Goal: Information Seeking & Learning: Learn about a topic

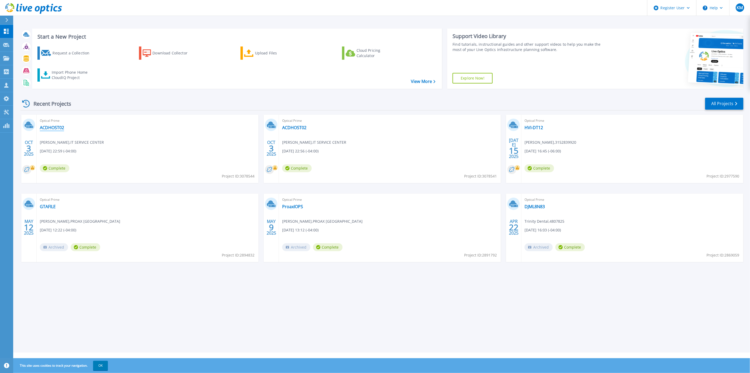
click at [46, 128] on link "ACDHOST02" at bounding box center [52, 127] width 24 height 5
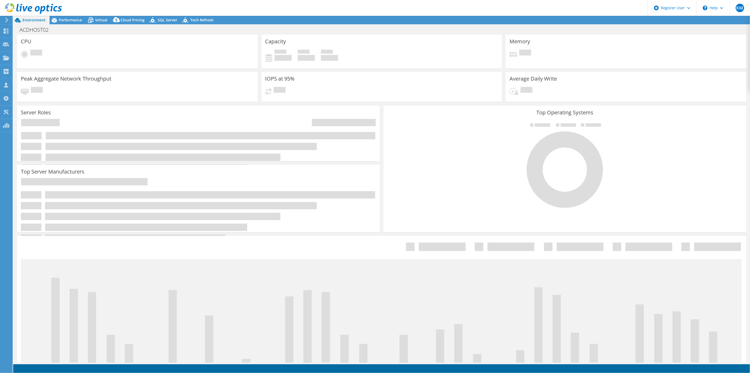
select select "USD"
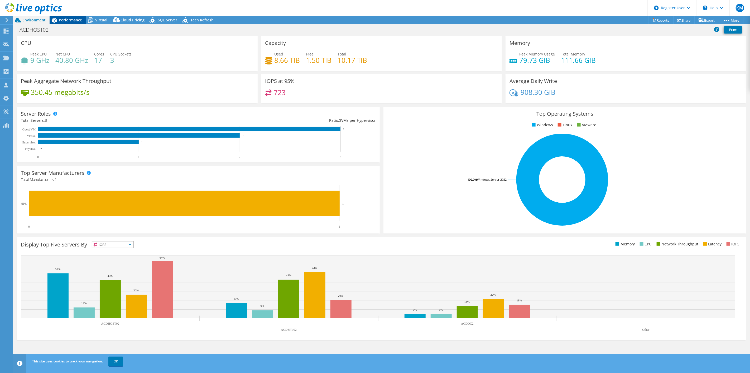
click at [69, 16] on div "Performance" at bounding box center [68, 20] width 36 height 8
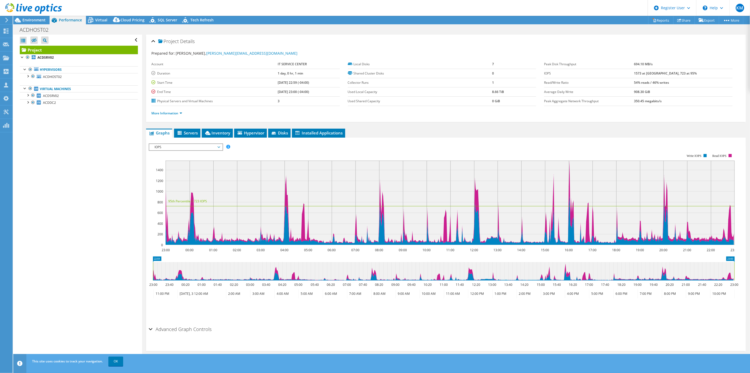
drag, startPoint x: 306, startPoint y: 95, endPoint x: 230, endPoint y: 90, distance: 76.7
click at [224, 70] on tbody "Account IT SERVICE CENTER Duration 1 day, 0 hr, 1 min Start Time [DATE] 22:59 (…" at bounding box center [245, 83] width 189 height 46
click at [30, 18] on span "Environment" at bounding box center [33, 19] width 23 height 5
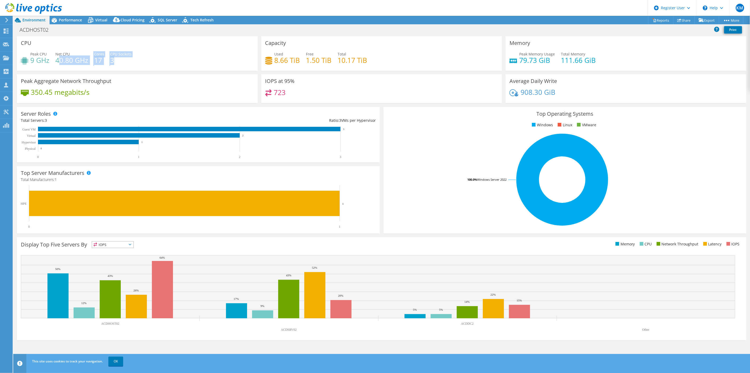
drag, startPoint x: 128, startPoint y: 59, endPoint x: 60, endPoint y: 59, distance: 68.3
click at [60, 59] on div "Peak CPU 9 GHz Net CPU 40.80 GHz Cores 17 CPU Sockets 3" at bounding box center [137, 59] width 233 height 17
click at [279, 59] on h4 "8.66 TiB" at bounding box center [288, 60] width 26 height 6
drag, startPoint x: 113, startPoint y: 62, endPoint x: 103, endPoint y: 61, distance: 9.6
click at [103, 61] on div "Peak CPU 9 GHz Net CPU 40.80 GHz Cores 17 CPU Sockets 3" at bounding box center [137, 59] width 233 height 17
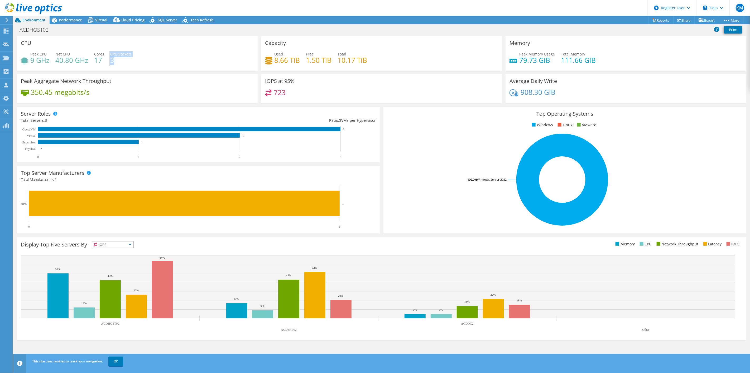
click at [109, 61] on div "Peak CPU 9 GHz Net CPU 40.80 GHz Cores 17 CPU Sockets 3" at bounding box center [137, 59] width 233 height 17
drag, startPoint x: 100, startPoint y: 59, endPoint x: 110, endPoint y: 60, distance: 9.8
click at [110, 60] on div "Peak CPU 9 GHz Net CPU 40.80 GHz Cores 17 CPU Sockets 3" at bounding box center [137, 59] width 233 height 17
click at [110, 60] on h4 "3" at bounding box center [120, 60] width 21 height 6
drag, startPoint x: 55, startPoint y: 59, endPoint x: 89, endPoint y: 63, distance: 34.6
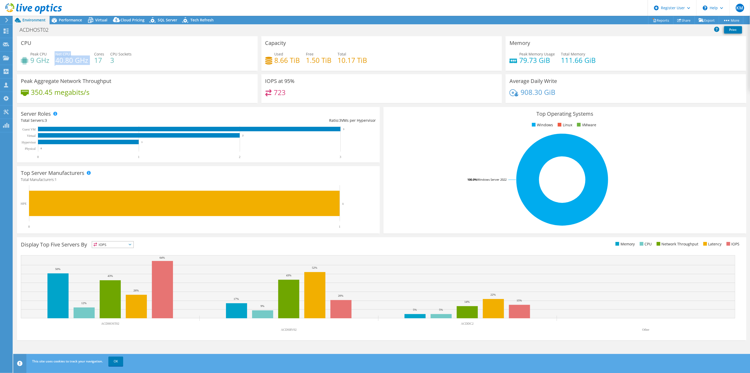
click at [89, 63] on div "Peak CPU 9 GHz Net CPU 40.80 GHz Cores 17 CPU Sockets 3" at bounding box center [137, 59] width 233 height 17
drag, startPoint x: 391, startPoint y: 59, endPoint x: 280, endPoint y: 54, distance: 110.9
click at [280, 54] on div "Used 8.66 TiB Free 1.50 TiB Total 10.17 TiB" at bounding box center [381, 59] width 233 height 17
click at [381, 92] on div "723" at bounding box center [381, 94] width 233 height 11
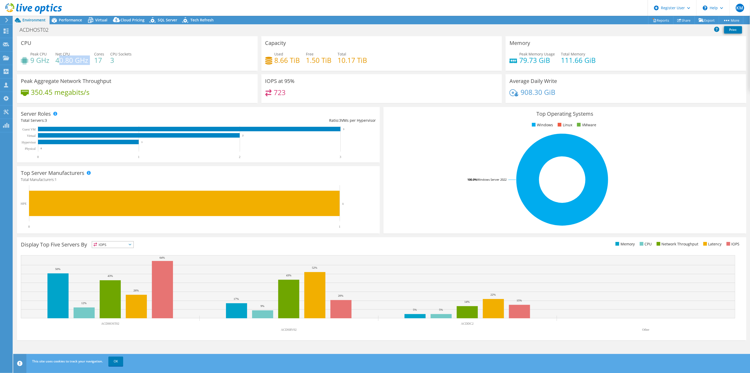
drag, startPoint x: 58, startPoint y: 59, endPoint x: 89, endPoint y: 62, distance: 30.7
click at [89, 62] on div "Peak CPU 9 GHz Net CPU 40.80 GHz Cores 17 CPU Sockets 3" at bounding box center [137, 59] width 233 height 17
drag, startPoint x: 299, startPoint y: 61, endPoint x: 273, endPoint y: 60, distance: 26.2
click at [273, 60] on div "Used 8.66 TiB" at bounding box center [282, 57] width 35 height 12
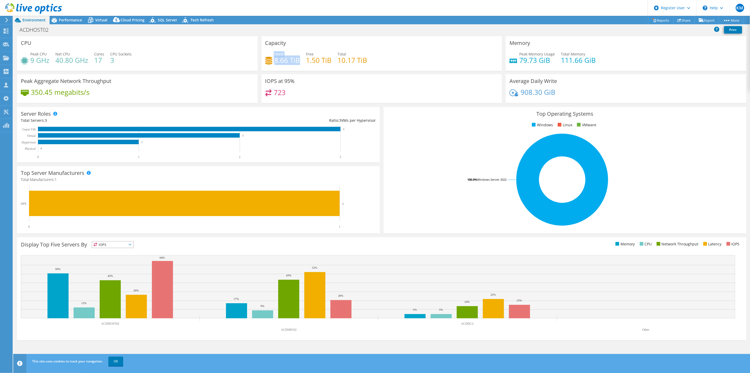
click at [309, 63] on h4 "1.50 TiB" at bounding box center [319, 60] width 26 height 6
drag, startPoint x: 382, startPoint y: 64, endPoint x: 273, endPoint y: 60, distance: 109.6
click at [273, 60] on div "Used 8.66 TiB Free 1.50 TiB Total 10.17 TiB" at bounding box center [381, 59] width 233 height 17
click at [347, 50] on div "Capacity Used 8.66 TiB Free 1.50 TiB Total 10.17 TiB" at bounding box center [381, 53] width 241 height 35
click at [380, 62] on div "Used 8.66 TiB Free 1.50 TiB Total 10.17 TiB" at bounding box center [381, 59] width 233 height 17
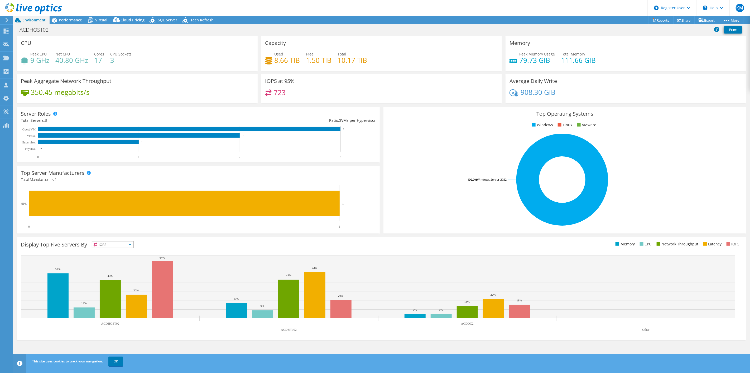
click at [262, 15] on header "KM Dell User [PERSON_NAME] Muddap [PERSON_NAME][EMAIL_ADDRESS][DOMAIN_NAME] Del…" at bounding box center [375, 8] width 750 height 16
drag, startPoint x: 292, startPoint y: 93, endPoint x: 267, endPoint y: 94, distance: 25.1
click at [267, 94] on div "723" at bounding box center [381, 94] width 233 height 11
click at [288, 91] on div "723" at bounding box center [381, 94] width 233 height 11
drag, startPoint x: 288, startPoint y: 92, endPoint x: 272, endPoint y: 92, distance: 15.6
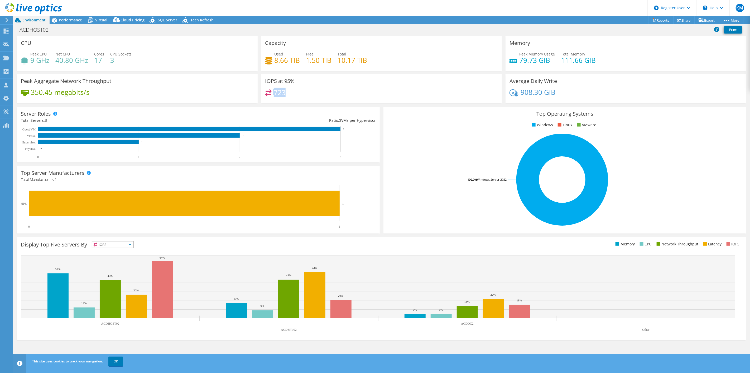
click at [272, 92] on div "723" at bounding box center [381, 94] width 233 height 11
click at [292, 96] on div "723" at bounding box center [381, 94] width 233 height 11
drag, startPoint x: 287, startPoint y: 11, endPoint x: 284, endPoint y: 16, distance: 5.5
click at [287, 11] on header "KM Dell User [PERSON_NAME] Muddap [PERSON_NAME][EMAIL_ADDRESS][DOMAIN_NAME] Del…" at bounding box center [375, 8] width 750 height 16
click at [382, 106] on div "Top Operating Systems Windows Linux VMware 100.0% Windows Server 2022" at bounding box center [565, 170] width 367 height 130
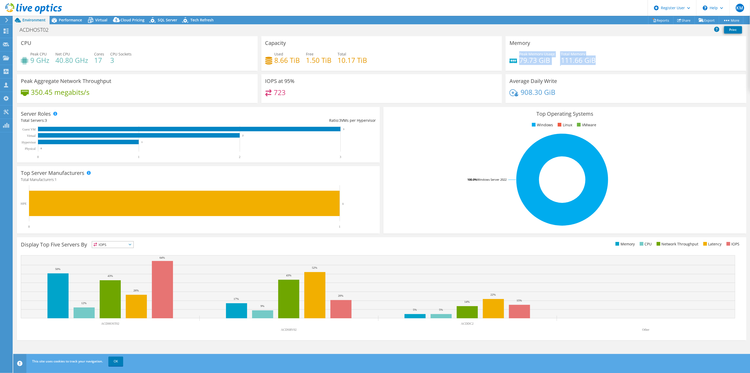
drag, startPoint x: 520, startPoint y: 54, endPoint x: 595, endPoint y: 56, distance: 75.2
click at [595, 56] on div "Peak Memory Usage 79.73 GiB Total Memory 111.66 GiB" at bounding box center [626, 59] width 233 height 17
click at [595, 57] on div "Peak Memory Usage 79.73 GiB Total Memory 111.66 GiB" at bounding box center [626, 59] width 233 height 17
drag, startPoint x: 597, startPoint y: 57, endPoint x: 516, endPoint y: 54, distance: 81.1
click at [516, 54] on div "Peak Memory Usage 79.73 GiB Total Memory 111.66 GiB" at bounding box center [626, 59] width 233 height 17
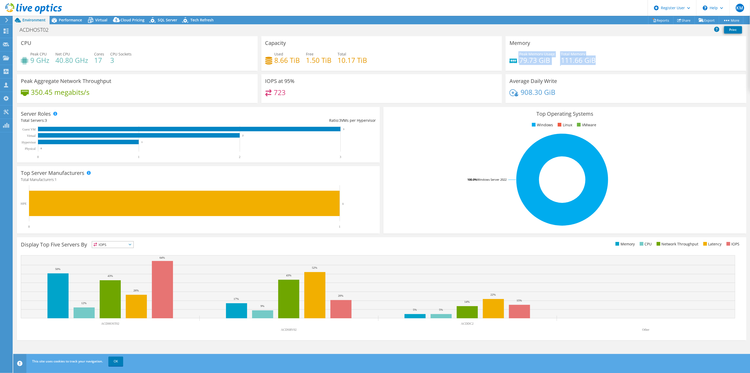
click at [521, 57] on h4 "79.73 GiB" at bounding box center [537, 60] width 36 height 6
click at [547, 61] on h4 "79.73 GiB" at bounding box center [537, 60] width 36 height 6
click at [64, 19] on span "Performance" at bounding box center [70, 19] width 23 height 5
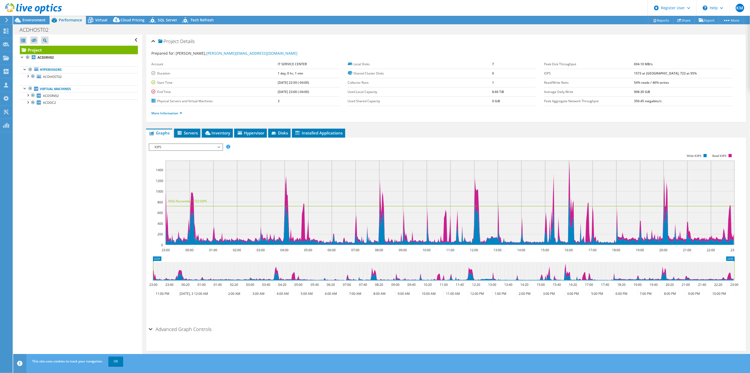
click at [184, 144] on span "IOPS" at bounding box center [186, 147] width 68 height 6
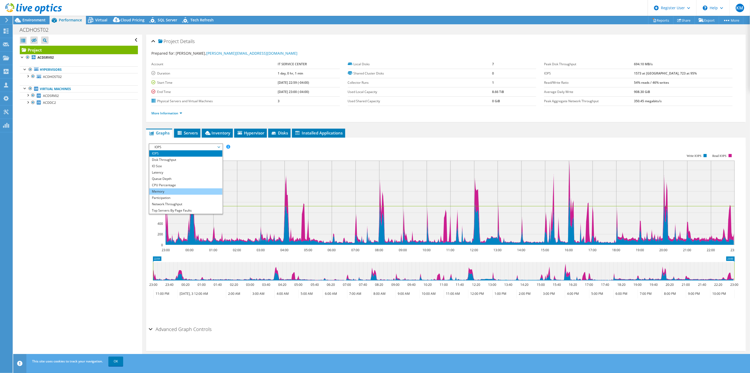
click at [173, 190] on li "Memory" at bounding box center [185, 191] width 73 height 6
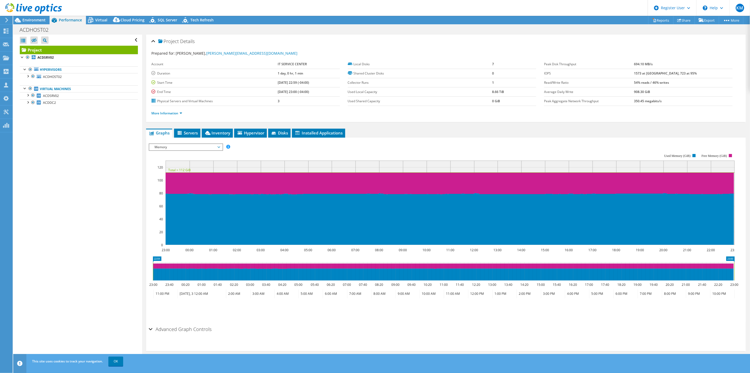
click at [123, 193] on div "Open All Close All Hide Excluded Nodes Project Tree Filter" at bounding box center [77, 199] width 129 height 328
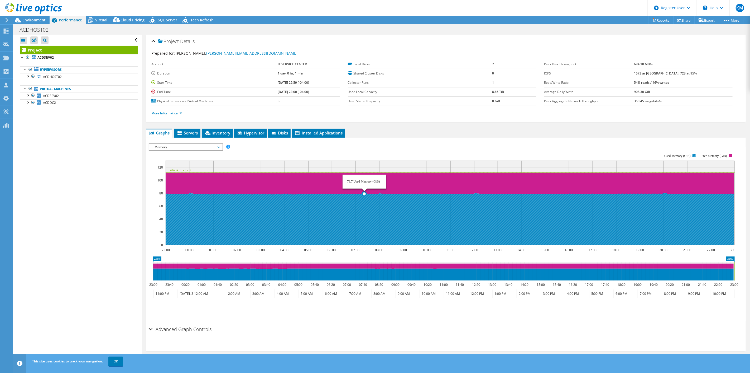
click at [365, 198] on icon at bounding box center [449, 219] width 569 height 52
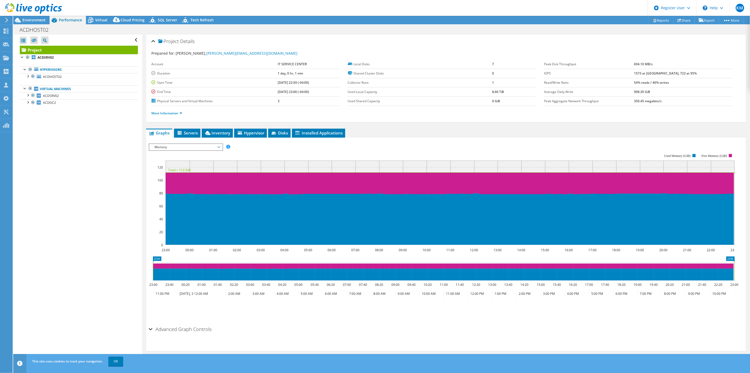
click at [263, 152] on rect at bounding box center [442, 199] width 586 height 106
click at [28, 25] on div "ACDHOST02 Print" at bounding box center [381, 30] width 737 height 10
click at [28, 18] on span "Environment" at bounding box center [33, 19] width 23 height 5
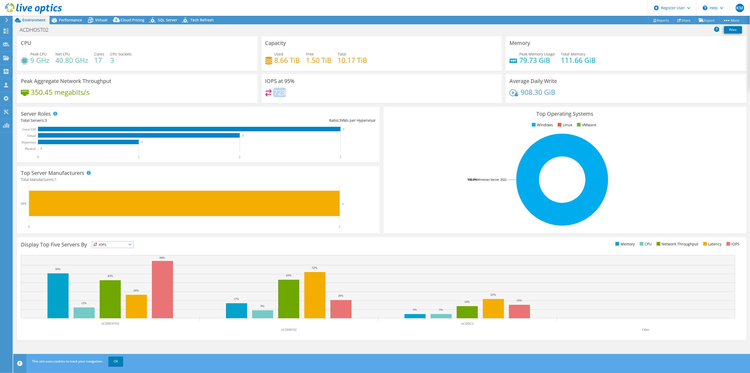
drag, startPoint x: 270, startPoint y: 91, endPoint x: 266, endPoint y: 91, distance: 4.7
click at [266, 91] on div "723" at bounding box center [381, 94] width 233 height 11
drag, startPoint x: 280, startPoint y: 91, endPoint x: 275, endPoint y: 92, distance: 5.3
click at [280, 91] on h4 "723" at bounding box center [280, 92] width 12 height 6
click at [275, 92] on h4 "723" at bounding box center [280, 92] width 12 height 6
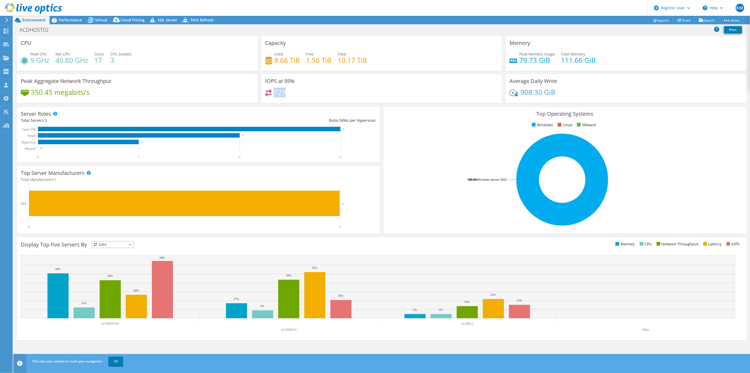
drag, startPoint x: 275, startPoint y: 92, endPoint x: 290, endPoint y: 94, distance: 16.0
click at [290, 94] on div "723" at bounding box center [381, 94] width 233 height 11
drag, startPoint x: 290, startPoint y: 94, endPoint x: 270, endPoint y: 94, distance: 20.3
click at [270, 94] on div "723" at bounding box center [381, 94] width 233 height 11
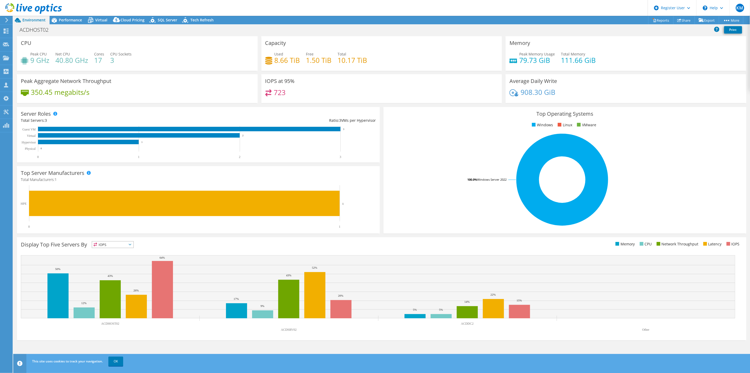
click at [270, 94] on icon at bounding box center [268, 92] width 7 height 7
click at [278, 94] on h4 "723" at bounding box center [280, 92] width 12 height 6
click at [75, 16] on div "Performance" at bounding box center [68, 20] width 36 height 8
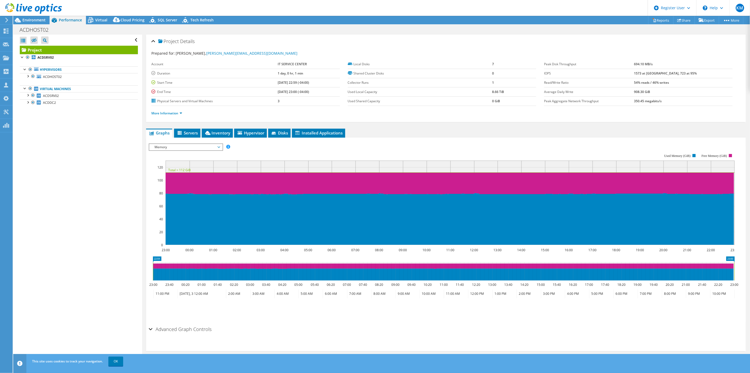
click at [185, 144] on span "Memory" at bounding box center [186, 147] width 68 height 6
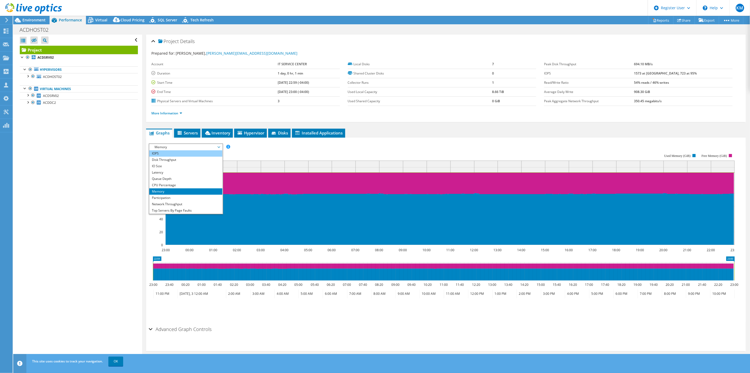
click at [166, 152] on li "IOPS" at bounding box center [185, 153] width 73 height 6
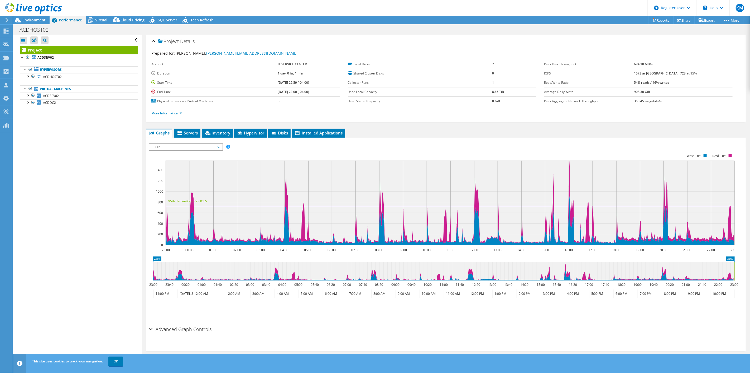
click at [162, 146] on span "IOPS" at bounding box center [186, 147] width 68 height 6
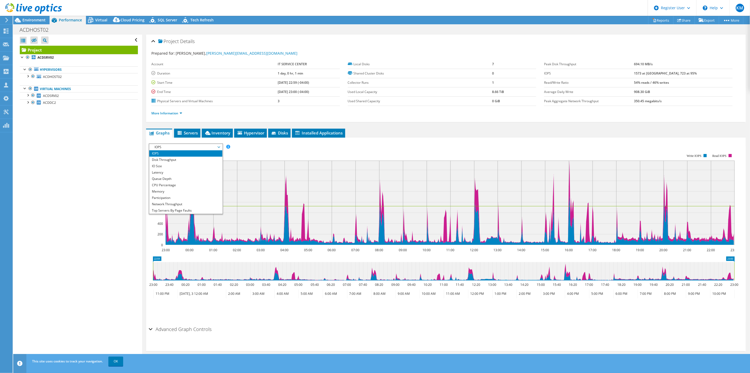
click at [304, 145] on div "IOPS Disk Throughput IO Size Latency Queue Depth CPU Percentage Memory Page Fau…" at bounding box center [446, 146] width 595 height 7
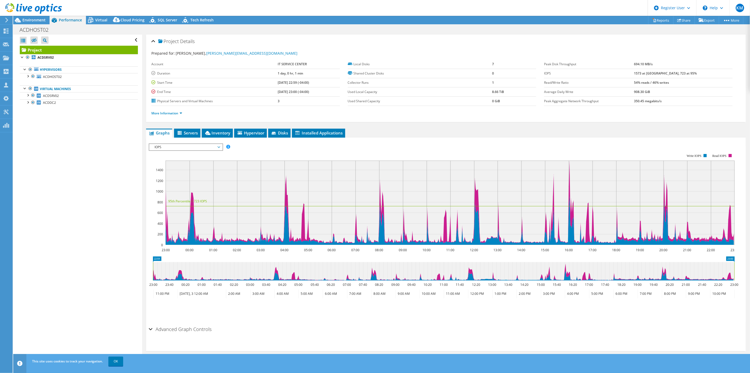
click at [175, 144] on span "IOPS" at bounding box center [186, 147] width 68 height 6
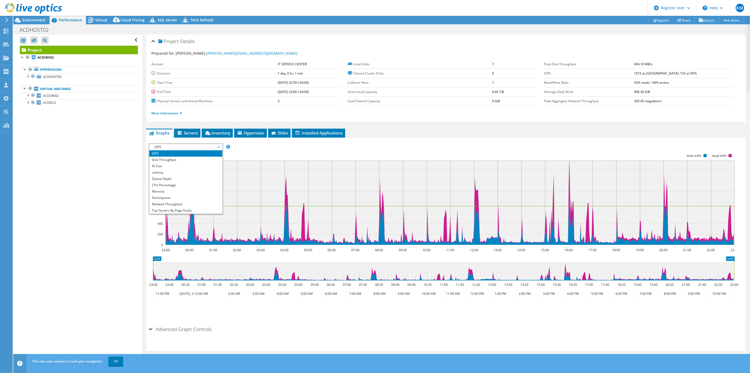
click at [246, 150] on rect at bounding box center [442, 199] width 586 height 106
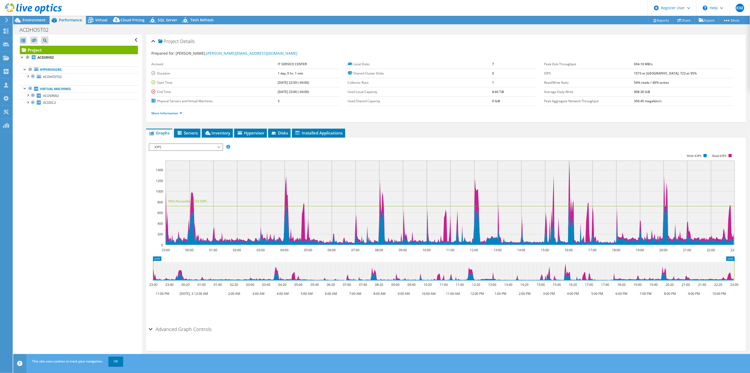
click at [236, 150] on rect at bounding box center [442, 199] width 586 height 106
drag, startPoint x: 100, startPoint y: 215, endPoint x: 257, endPoint y: 195, distance: 158.8
click at [102, 216] on div "Open All Close All Hide Excluded Nodes Project Tree Filter" at bounding box center [77, 199] width 129 height 328
click at [402, 146] on rect at bounding box center [442, 199] width 586 height 106
click at [163, 147] on span "IOPS" at bounding box center [186, 147] width 68 height 6
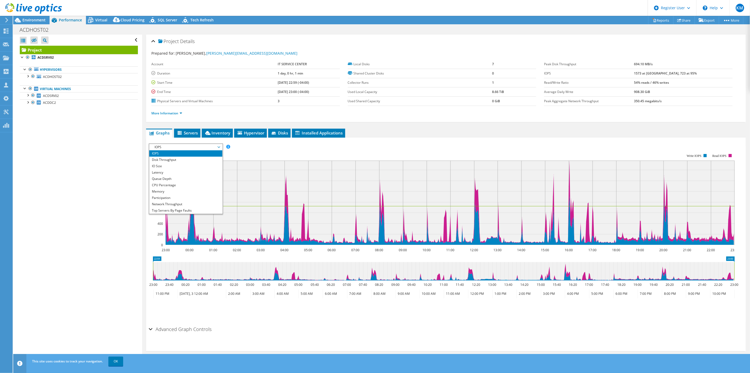
click at [136, 225] on div "Open All Close All Hide Excluded Nodes Project Tree Filter" at bounding box center [77, 199] width 129 height 328
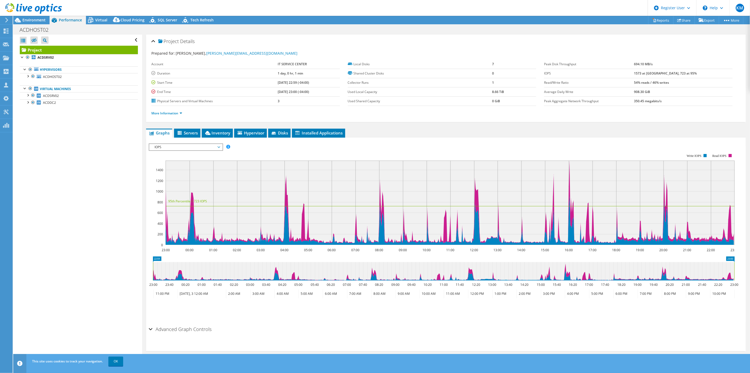
click at [196, 147] on span "IOPS" at bounding box center [186, 147] width 68 height 6
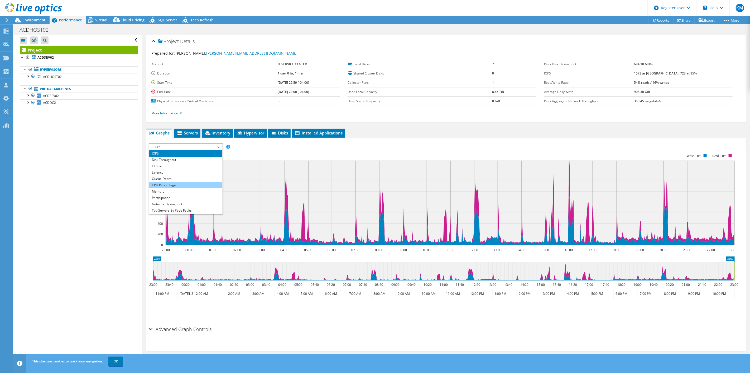
click at [163, 186] on li "CPU Percentage" at bounding box center [185, 185] width 73 height 6
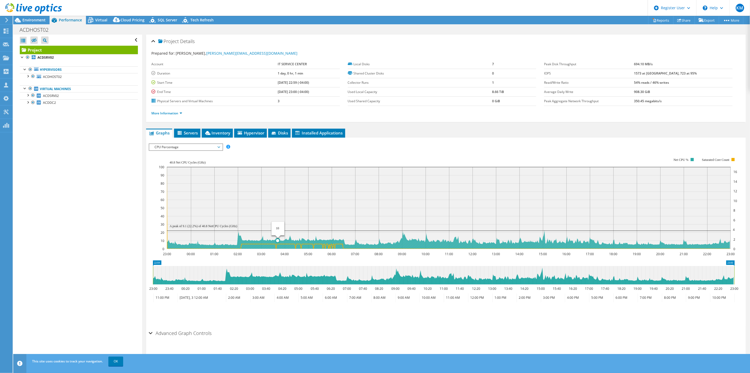
drag, startPoint x: 573, startPoint y: 239, endPoint x: 273, endPoint y: 236, distance: 299.7
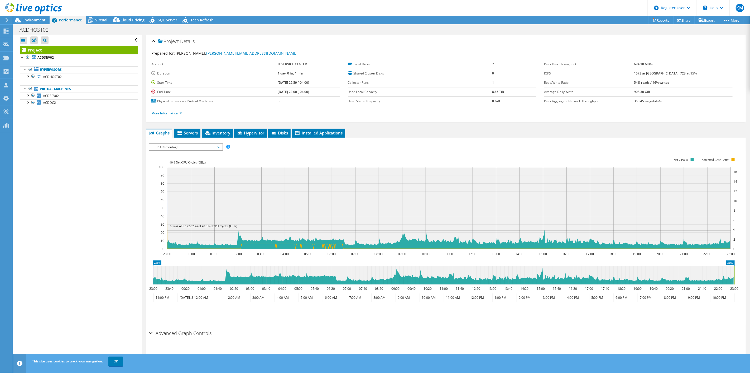
click at [187, 145] on span "CPU Percentage" at bounding box center [186, 147] width 68 height 6
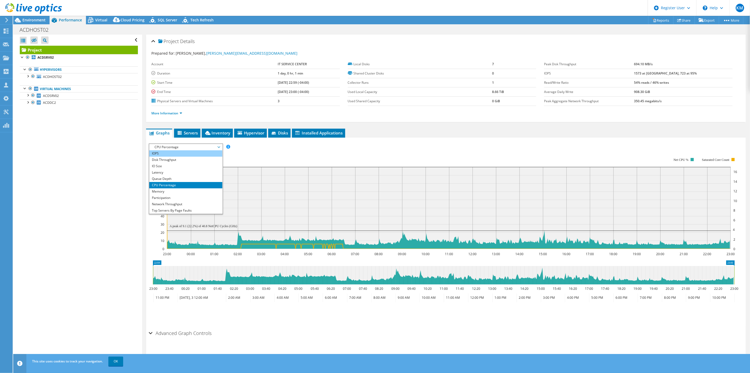
click at [172, 151] on li "IOPS" at bounding box center [185, 153] width 73 height 6
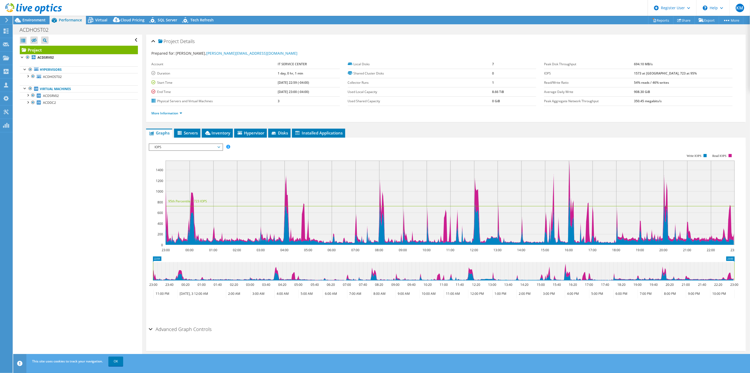
click at [181, 146] on span "IOPS" at bounding box center [186, 147] width 68 height 6
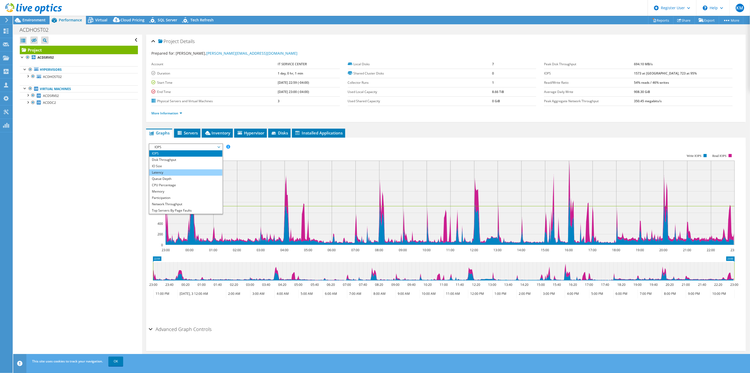
click at [172, 174] on li "Latency" at bounding box center [185, 172] width 73 height 6
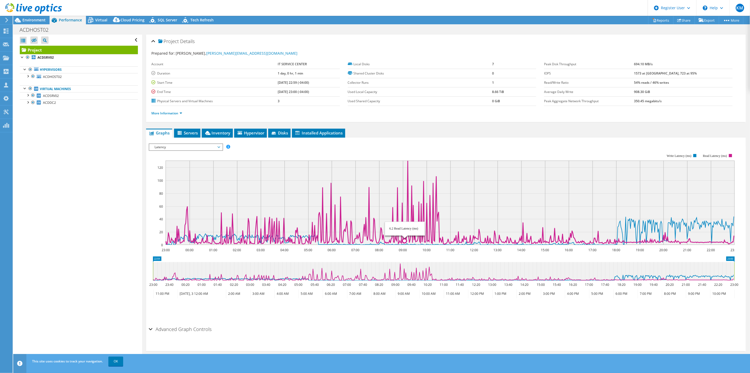
drag, startPoint x: 404, startPoint y: 223, endPoint x: 405, endPoint y: 219, distance: 4.0
click at [405, 223] on rect at bounding box center [450, 202] width 569 height 84
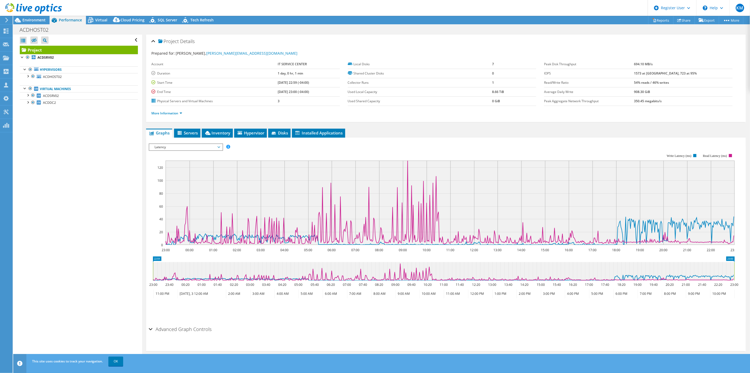
click at [407, 159] on rect at bounding box center [442, 199] width 586 height 106
click at [408, 159] on rect at bounding box center [442, 199] width 586 height 106
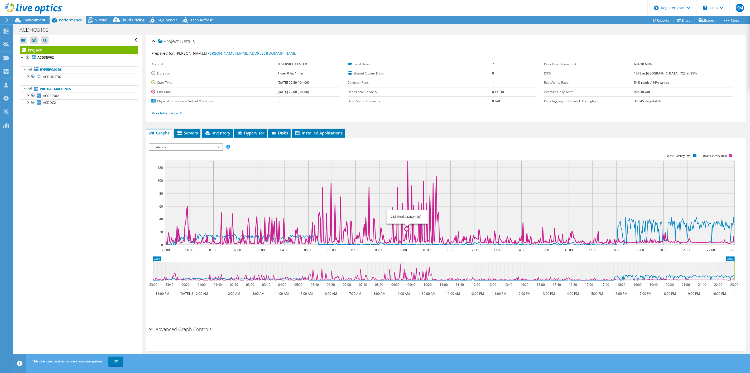
click at [407, 161] on icon at bounding box center [449, 202] width 569 height 84
click at [408, 161] on icon at bounding box center [449, 202] width 569 height 84
click at [408, 160] on icon at bounding box center [449, 202] width 569 height 84
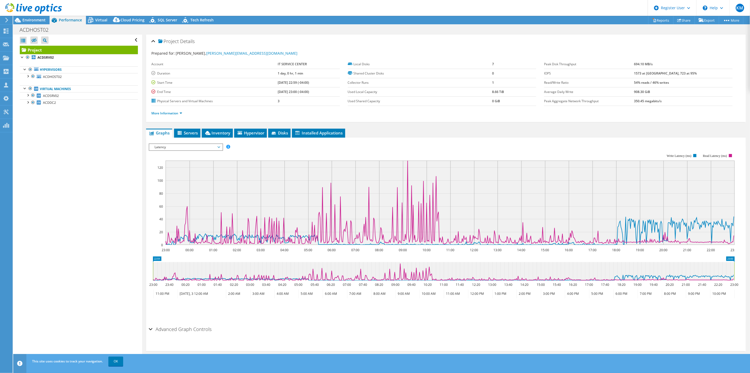
drag, startPoint x: 408, startPoint y: 160, endPoint x: 413, endPoint y: 156, distance: 6.6
click at [413, 156] on icon "23:00 00:00 01:00 02:00 03:00 04:00 05:00 06:00 07:00 08:00 09:00 10:00 11:00 1…" at bounding box center [444, 199] width 590 height 106
click at [414, 155] on rect at bounding box center [442, 199] width 586 height 106
drag, startPoint x: 450, startPoint y: 151, endPoint x: 481, endPoint y: 151, distance: 31.7
click at [453, 151] on rect at bounding box center [442, 199] width 586 height 106
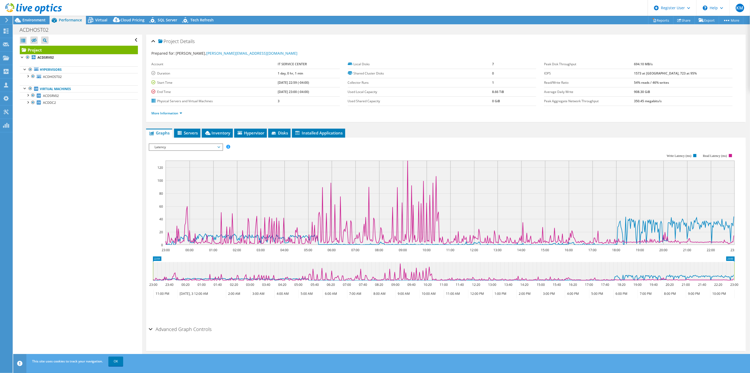
drag, startPoint x: 463, startPoint y: 137, endPoint x: 466, endPoint y: 144, distance: 6.8
click at [463, 139] on div "IOPS Disk Throughput IO Size Latency Queue Depth CPU Percentage Memory Page Fau…" at bounding box center [446, 230] width 595 height 186
drag, startPoint x: 468, startPoint y: 144, endPoint x: 541, endPoint y: 170, distance: 77.4
click at [470, 144] on div "IOPS Disk Throughput IO Size Latency Queue Depth CPU Percentage Memory Page Fau…" at bounding box center [446, 146] width 595 height 7
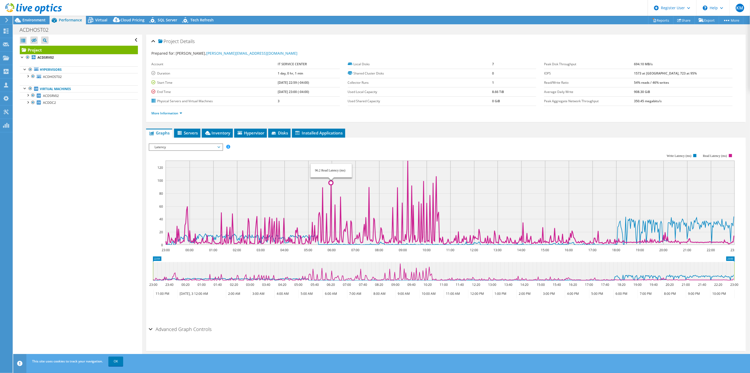
click at [332, 182] on icon at bounding box center [449, 202] width 569 height 84
click at [323, 186] on circle at bounding box center [323, 187] width 4 height 4
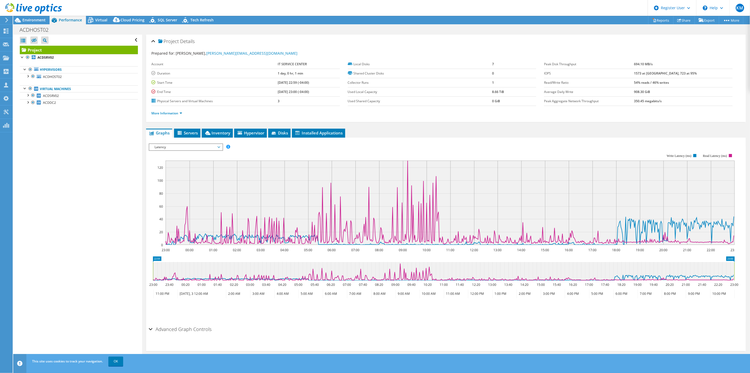
click at [177, 146] on span "Latency" at bounding box center [186, 147] width 68 height 6
click at [75, 223] on div "Open All Close All Hide Excluded Nodes Project Tree Filter" at bounding box center [77, 199] width 129 height 328
click at [44, 19] on span "Environment" at bounding box center [33, 19] width 23 height 5
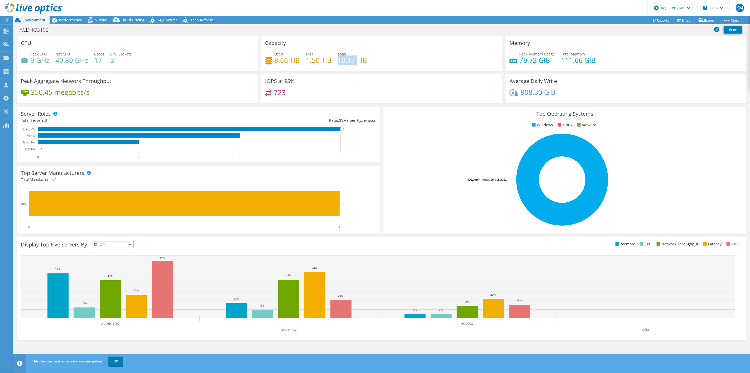
drag, startPoint x: 358, startPoint y: 55, endPoint x: 343, endPoint y: 57, distance: 15.4
click at [347, 56] on div "Total 10.17 TiB" at bounding box center [353, 57] width 30 height 12
click at [302, 60] on div "Used 8.66 TiB Free 1.50 TiB Total 10.17 TiB" at bounding box center [381, 59] width 233 height 17
drag, startPoint x: 275, startPoint y: 59, endPoint x: 391, endPoint y: 66, distance: 116.8
click at [391, 66] on div "Used 8.66 TiB Free 1.50 TiB Total 10.17 TiB" at bounding box center [381, 59] width 233 height 17
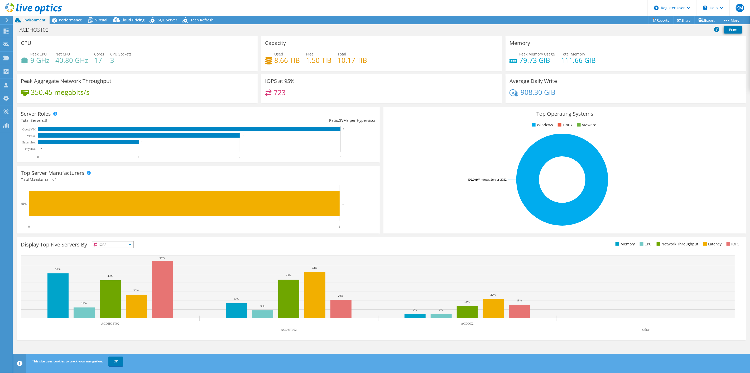
click at [391, 66] on div "Used 8.66 TiB Free 1.50 TiB Total 10.17 TiB" at bounding box center [381, 59] width 233 height 17
drag, startPoint x: 328, startPoint y: 60, endPoint x: 256, endPoint y: 61, distance: 72.0
click at [256, 61] on div "CPU Peak CPU 9 GHz Net CPU 40.80 GHz Cores 17 CPU Sockets 3 Capacity Used 8.66 …" at bounding box center [381, 71] width 733 height 70
click at [293, 63] on h4 "8.66 TiB" at bounding box center [288, 60] width 26 height 6
drag, startPoint x: 276, startPoint y: 62, endPoint x: 419, endPoint y: 61, distance: 142.5
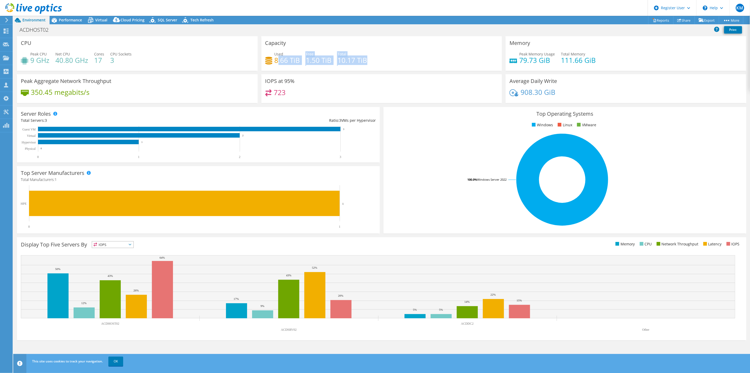
click at [419, 61] on div "Used 8.66 TiB Free 1.50 TiB Total 10.17 TiB" at bounding box center [381, 59] width 233 height 17
drag, startPoint x: 318, startPoint y: 59, endPoint x: 330, endPoint y: 59, distance: 12.4
click at [330, 59] on div "Used 8.66 TiB Free 1.50 TiB Total 10.17 TiB" at bounding box center [381, 59] width 233 height 17
click at [330, 59] on h4 "1.50 TiB" at bounding box center [319, 60] width 26 height 6
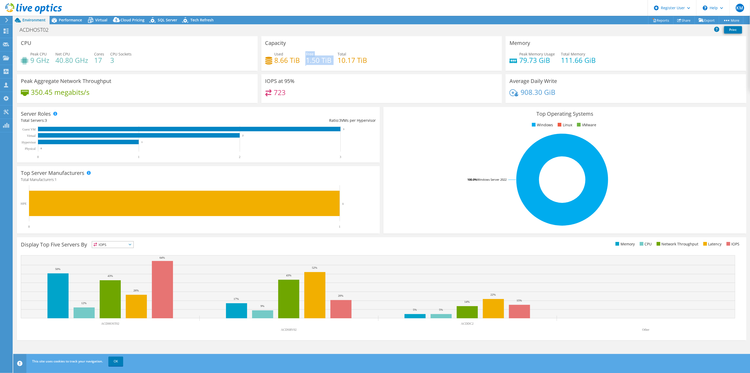
drag, startPoint x: 336, startPoint y: 61, endPoint x: 303, endPoint y: 60, distance: 33.5
click at [303, 60] on div "Used 8.66 TiB Free 1.50 TiB Total 10.17 TiB" at bounding box center [381, 59] width 233 height 17
drag, startPoint x: 324, startPoint y: 60, endPoint x: 337, endPoint y: 63, distance: 13.4
click at [337, 63] on div "Used 8.66 TiB Free 1.50 TiB Total 10.17 TiB" at bounding box center [381, 59] width 233 height 17
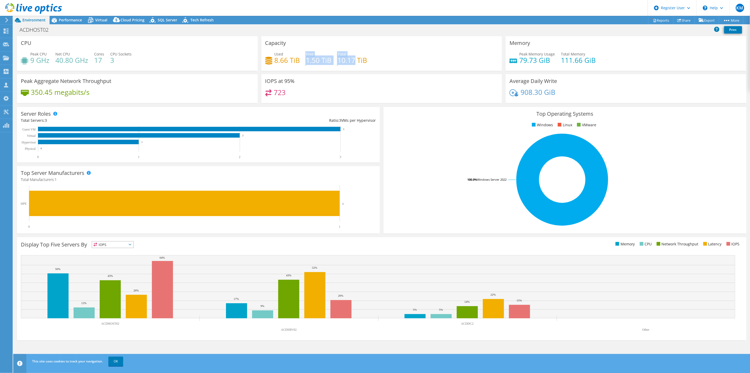
click at [331, 64] on div "Used 8.66 TiB Free 1.50 TiB Total 10.17 TiB" at bounding box center [381, 59] width 233 height 17
drag, startPoint x: 331, startPoint y: 61, endPoint x: 297, endPoint y: 58, distance: 34.7
click at [296, 57] on div "Used 8.66 TiB Free 1.50 TiB Total 10.17 TiB" at bounding box center [381, 59] width 233 height 17
click at [311, 62] on h4 "1.50 TiB" at bounding box center [319, 60] width 26 height 6
drag, startPoint x: 369, startPoint y: 61, endPoint x: 276, endPoint y: 59, distance: 93.1
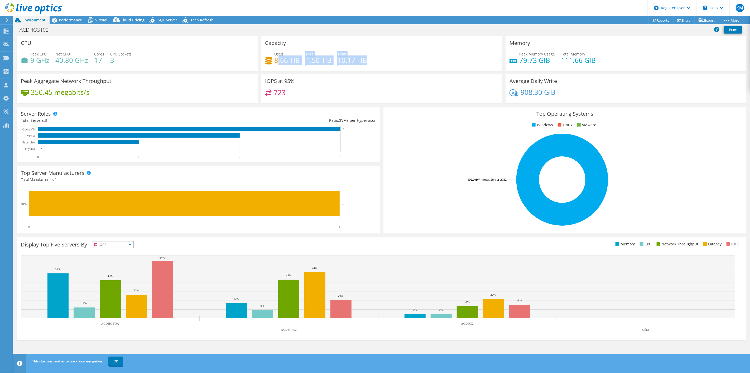
click at [276, 59] on div "Used 8.66 TiB Free 1.50 TiB Total 10.17 TiB" at bounding box center [381, 59] width 233 height 17
click at [276, 59] on h4 "8.66 TiB" at bounding box center [288, 60] width 26 height 6
drag, startPoint x: 274, startPoint y: 59, endPoint x: 392, endPoint y: 59, distance: 117.4
click at [392, 59] on div "Used 8.66 TiB Free 1.50 TiB Total 10.17 TiB" at bounding box center [381, 59] width 233 height 17
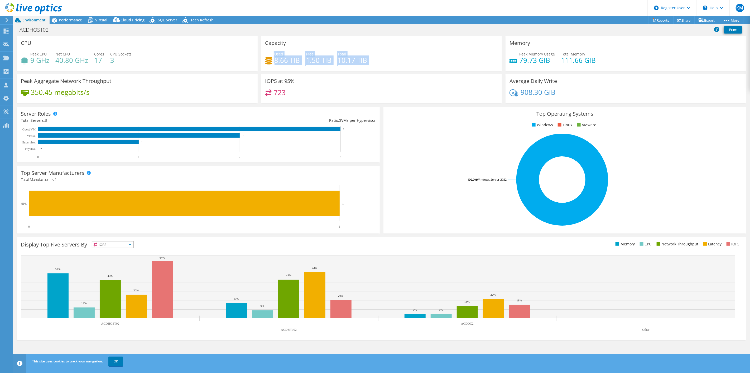
drag, startPoint x: 392, startPoint y: 59, endPoint x: 265, endPoint y: 59, distance: 126.6
click at [265, 59] on div "Used 8.66 TiB Free 1.50 TiB Total 10.17 TiB" at bounding box center [381, 59] width 233 height 17
click at [294, 61] on h4 "8.66 TiB" at bounding box center [288, 60] width 26 height 6
drag, startPoint x: 101, startPoint y: 18, endPoint x: 105, endPoint y: 34, distance: 15.9
click at [101, 18] on span "Virtual" at bounding box center [101, 19] width 12 height 5
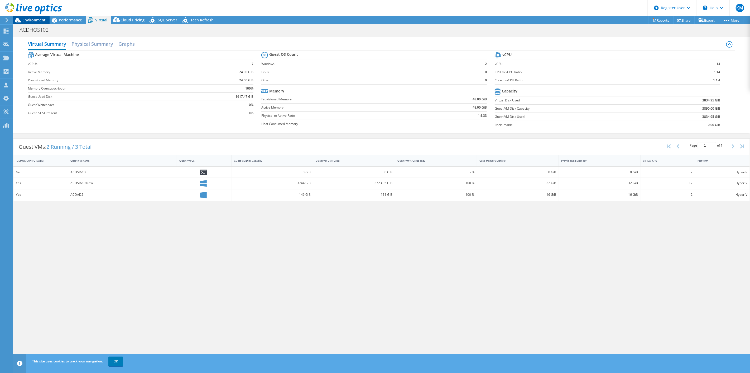
click at [31, 19] on span "Environment" at bounding box center [33, 19] width 23 height 5
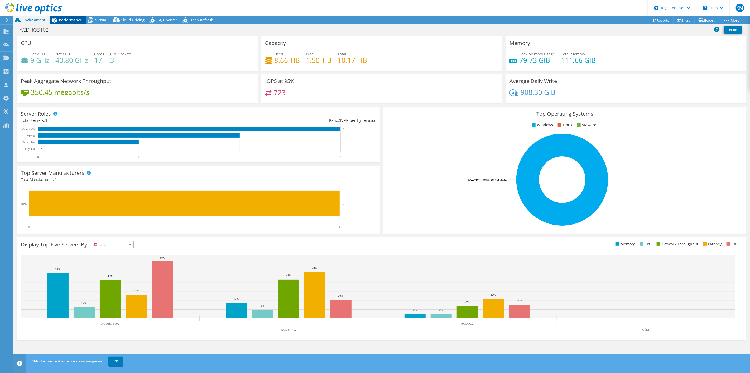
click at [69, 18] on span "Performance" at bounding box center [70, 19] width 23 height 5
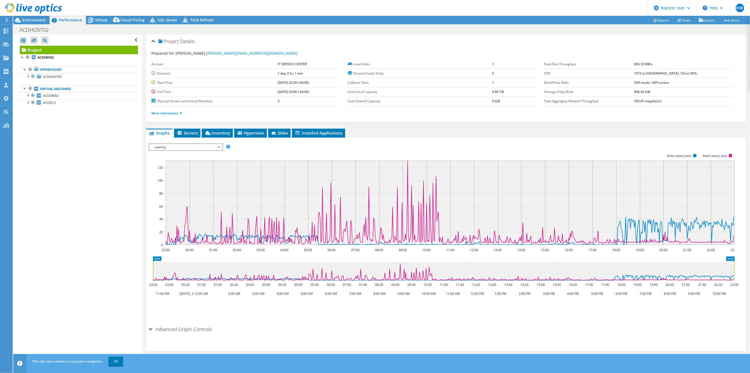
drag, startPoint x: 682, startPoint y: 81, endPoint x: 640, endPoint y: 81, distance: 42.0
click at [640, 81] on tr "Read/Write Ratio 54% reads / 46% writes" at bounding box center [638, 82] width 189 height 9
click at [503, 131] on ul "Graphs Servers Inventory Hypervisor Disks Cluster Disks Installed Applications" at bounding box center [446, 132] width 600 height 9
drag, startPoint x: 32, startPoint y: 18, endPoint x: 33, endPoint y: 21, distance: 3.5
click at [32, 18] on span "Environment" at bounding box center [33, 19] width 23 height 5
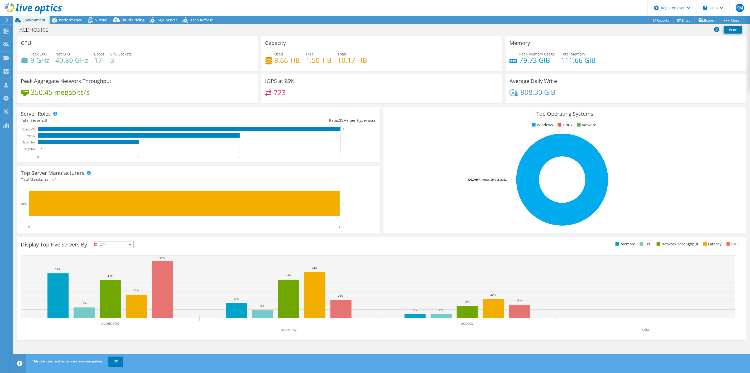
drag, startPoint x: 365, startPoint y: 217, endPoint x: 365, endPoint y: 224, distance: 6.4
drag, startPoint x: 357, startPoint y: 78, endPoint x: 355, endPoint y: 80, distance: 2.9
click at [356, 79] on div "IOPS at 95% 723" at bounding box center [381, 88] width 241 height 29
click at [328, 52] on div "Free 1.50 TiB" at bounding box center [319, 57] width 26 height 12
click at [271, 47] on div "Capacity Used 8.66 TiB Free 1.50 TiB Total 10.17 TiB" at bounding box center [381, 53] width 241 height 35
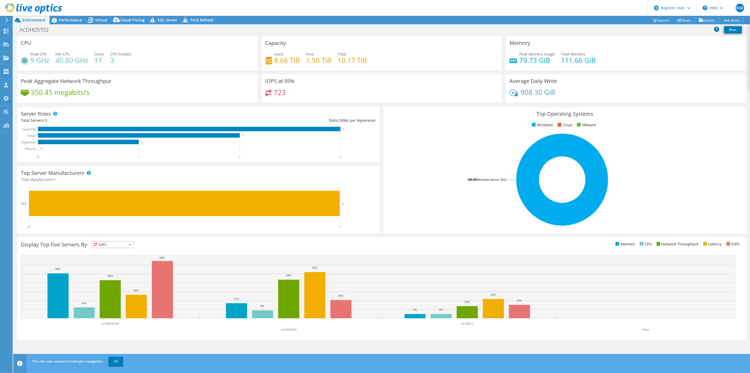
click at [523, 59] on h4 "79.73 GiB" at bounding box center [537, 60] width 36 height 6
click at [97, 19] on span "Virtual" at bounding box center [101, 19] width 12 height 5
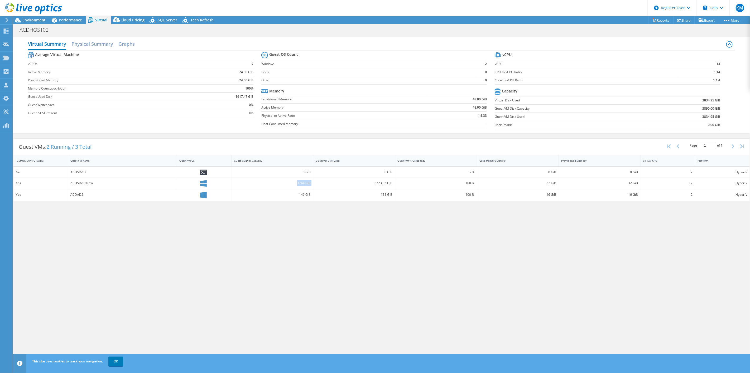
drag, startPoint x: 292, startPoint y: 181, endPoint x: 335, endPoint y: 185, distance: 43.4
click at [336, 183] on div "Yes ACDSRV02New 3744 GiB 3723.95 GiB 100 % 32 GiB 32 GiB 12 Hyper-V" at bounding box center [381, 183] width 737 height 11
click at [331, 188] on div "3723.95 GiB" at bounding box center [354, 183] width 82 height 11
drag, startPoint x: 394, startPoint y: 194, endPoint x: 317, endPoint y: 191, distance: 77.9
click at [320, 191] on div "Yes ACDAD2 146 GiB 111 GiB 100 % 16 GiB 16 GiB 2 Hyper-V" at bounding box center [381, 194] width 737 height 11
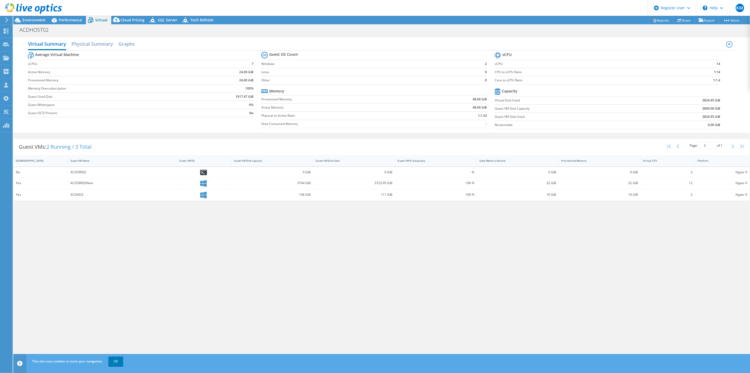
click at [295, 192] on div "146 GiB" at bounding box center [272, 195] width 77 height 6
click at [422, 226] on div "Virtual Summary Physical Summary Graphs Average Virtual Machine vCPUs 7 Active …" at bounding box center [381, 199] width 737 height 328
click at [60, 19] on span "Performance" at bounding box center [70, 19] width 23 height 5
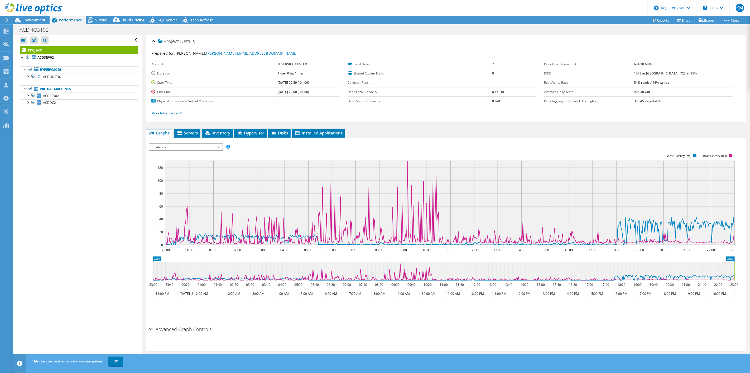
click at [196, 144] on span "Latency" at bounding box center [186, 147] width 68 height 6
click at [177, 188] on li "Memory" at bounding box center [185, 191] width 73 height 6
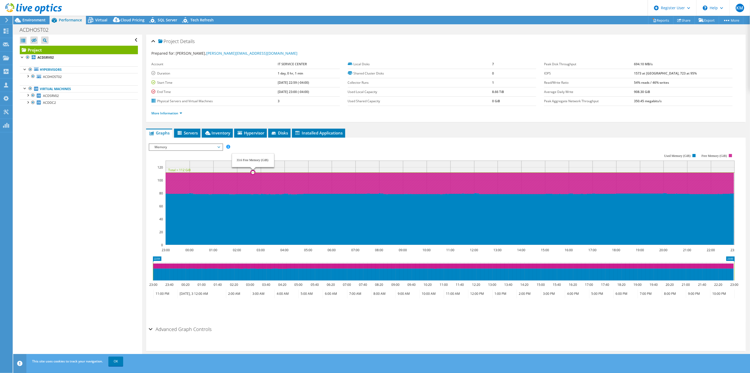
drag, startPoint x: 254, startPoint y: 193, endPoint x: 257, endPoint y: 193, distance: 3.4
click at [254, 193] on icon at bounding box center [449, 183] width 569 height 22
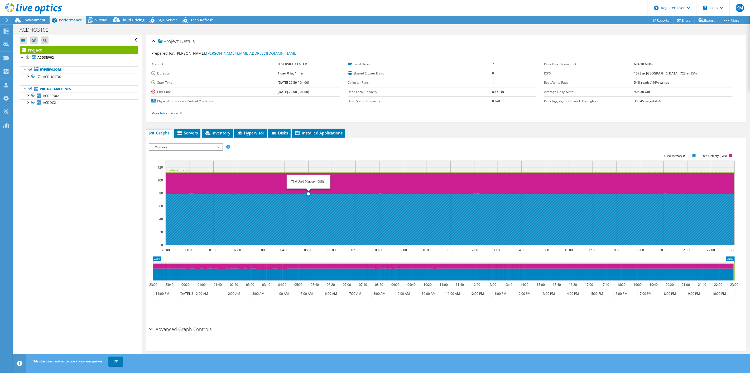
click at [309, 197] on icon at bounding box center [449, 219] width 569 height 52
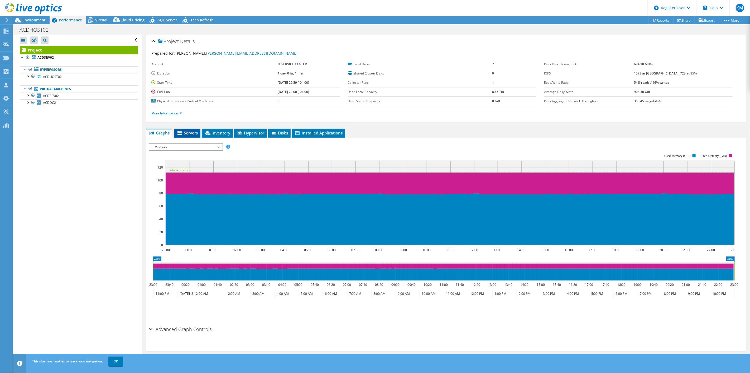
click at [188, 133] on span "Servers" at bounding box center [187, 132] width 21 height 5
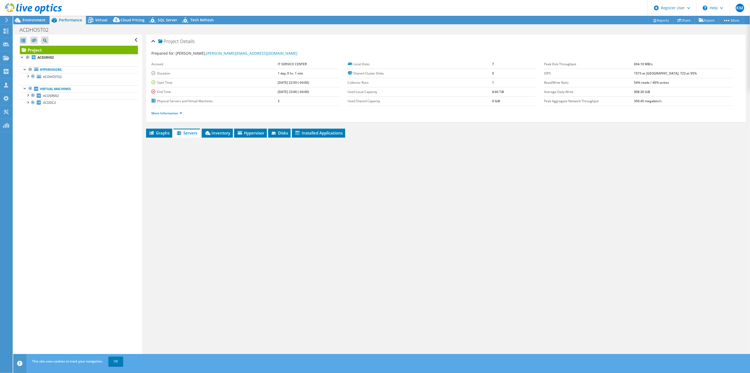
click at [137, 132] on div "Open All Close All Hide Excluded Nodes Project Tree Filter" at bounding box center [77, 199] width 129 height 328
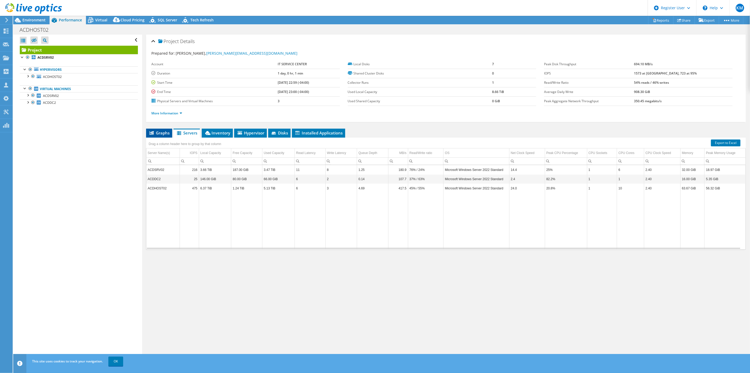
click at [158, 136] on li "Graphs" at bounding box center [159, 132] width 26 height 9
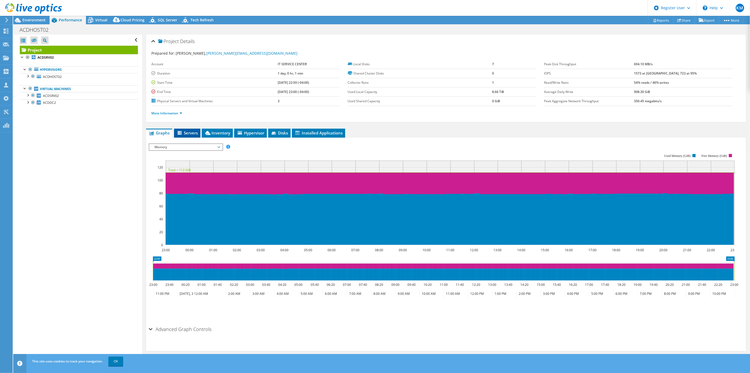
click at [196, 135] on li "Servers" at bounding box center [187, 132] width 26 height 9
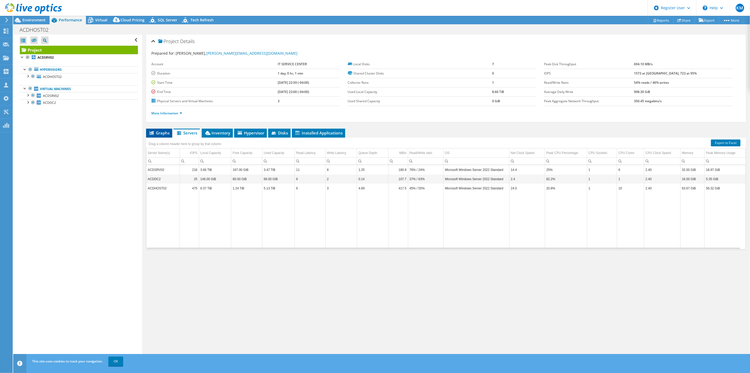
click at [157, 134] on span "Graphs" at bounding box center [159, 132] width 21 height 5
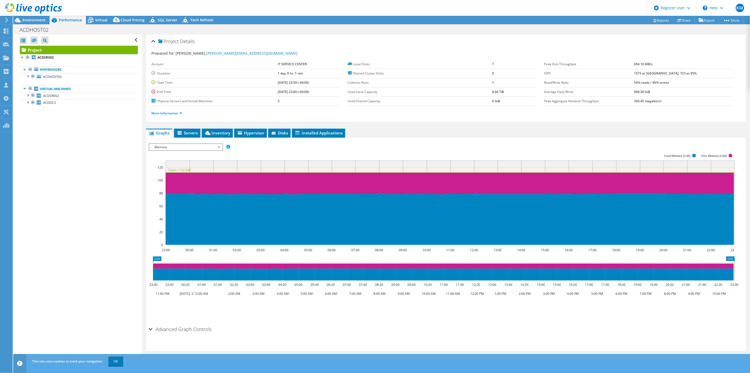
click at [199, 145] on span "Memory" at bounding box center [186, 147] width 68 height 6
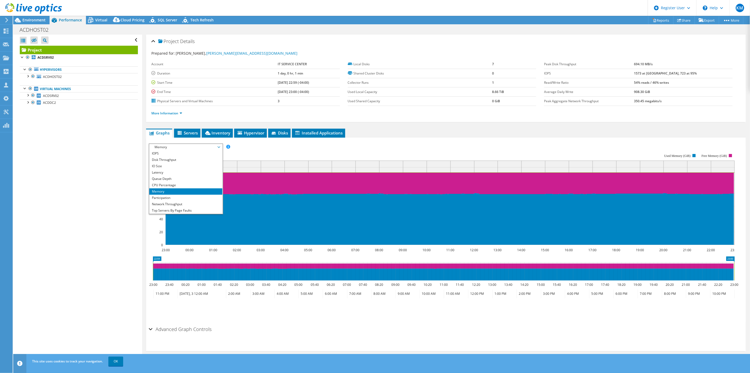
click at [117, 190] on div "Open All Close All Hide Excluded Nodes Project Tree Filter" at bounding box center [77, 199] width 129 height 328
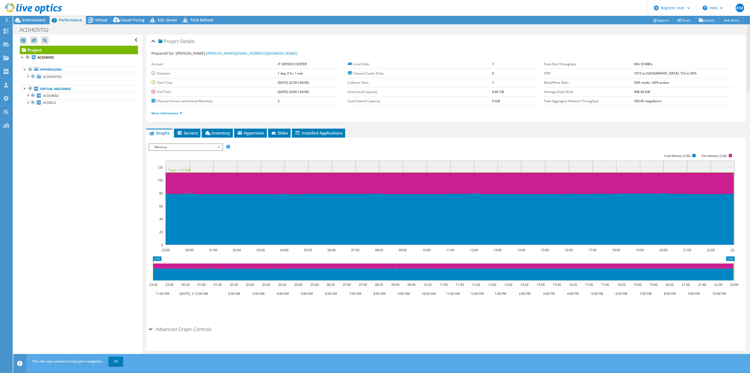
click at [189, 146] on span "Memory" at bounding box center [186, 147] width 68 height 6
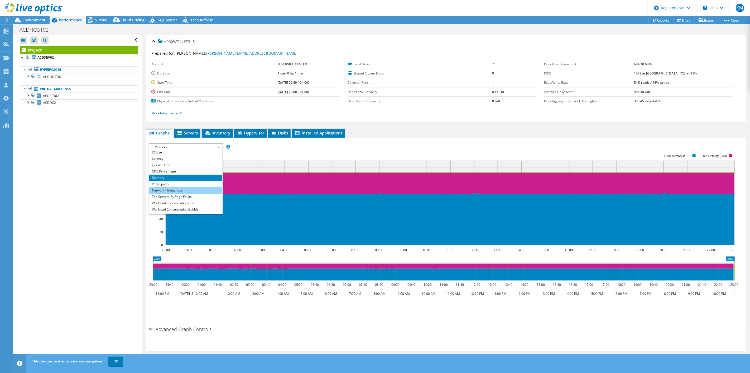
scroll to position [19, 0]
click at [85, 208] on div "Open All Close All Hide Excluded Nodes Project Tree Filter" at bounding box center [77, 199] width 129 height 328
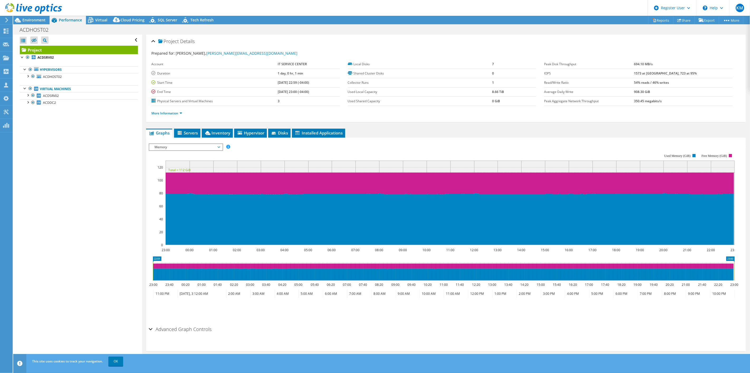
click at [98, 181] on div "Open All Close All Hide Excluded Nodes Project Tree Filter" at bounding box center [77, 199] width 129 height 328
click at [162, 145] on span "Memory" at bounding box center [186, 147] width 68 height 6
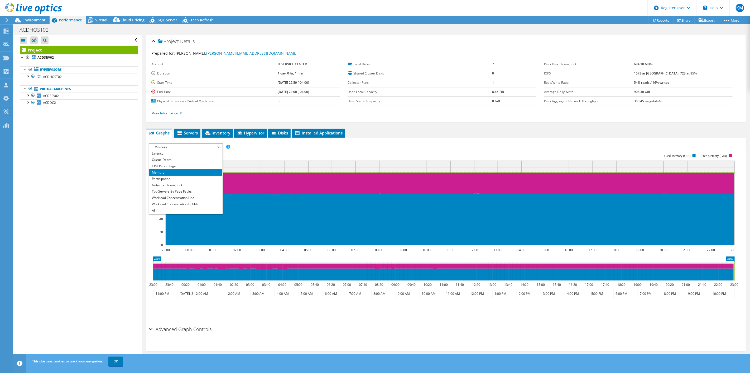
click at [120, 181] on div "Open All Close All Hide Excluded Nodes Project Tree Filter" at bounding box center [77, 199] width 129 height 328
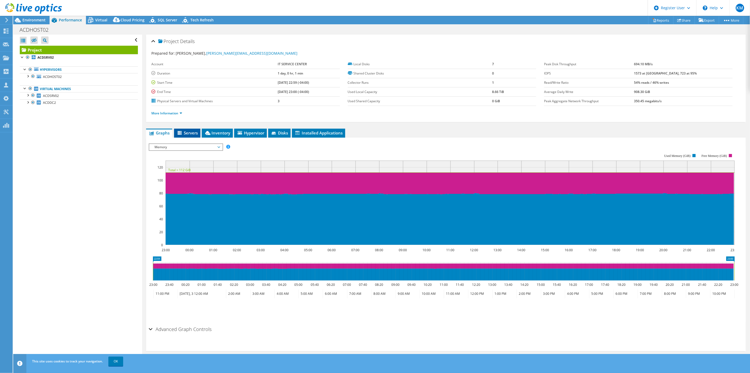
click at [194, 130] on span "Servers" at bounding box center [187, 132] width 21 height 5
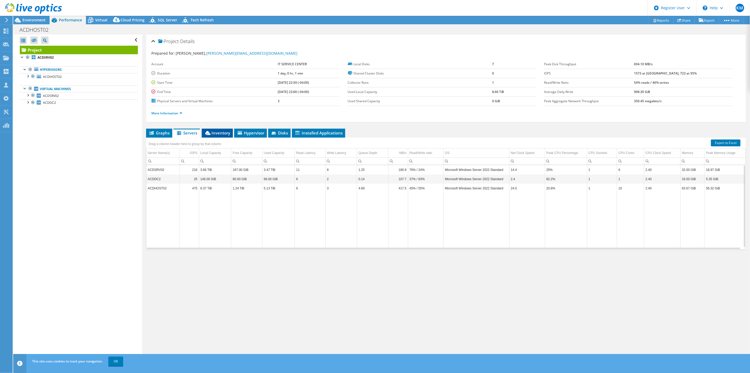
click at [222, 133] on span "Inventory" at bounding box center [217, 132] width 26 height 5
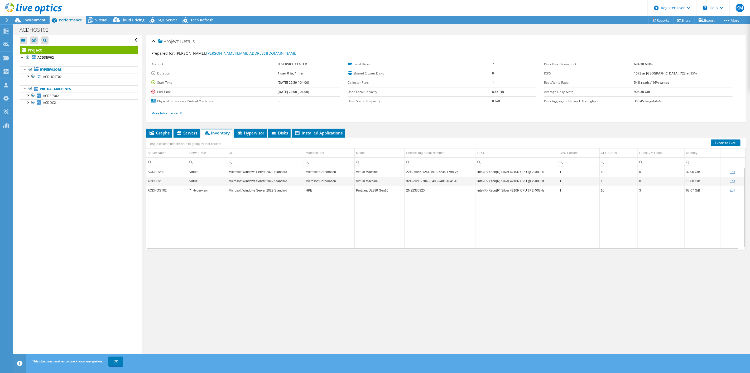
drag, startPoint x: 253, startPoint y: 243, endPoint x: 246, endPoint y: 243, distance: 7.1
click at [246, 243] on td "Data grid" at bounding box center [265, 222] width 77 height 54
click at [96, 22] on span "Virtual" at bounding box center [101, 19] width 12 height 5
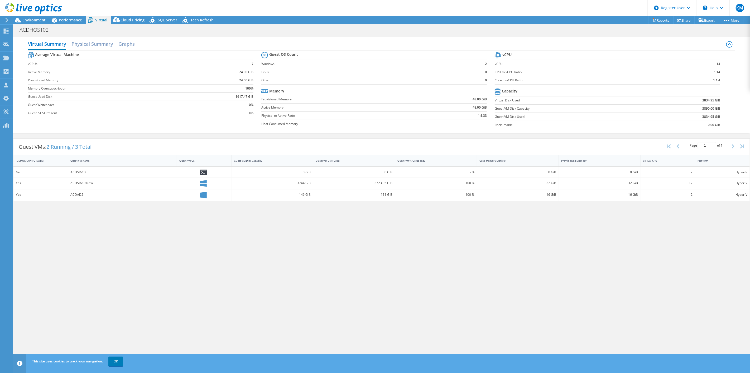
click at [326, 236] on div "Virtual Summary Physical Summary Graphs Average Virtual Machine vCPUs 7 Active …" at bounding box center [381, 199] width 737 height 328
click at [36, 23] on div "Environment" at bounding box center [31, 20] width 36 height 8
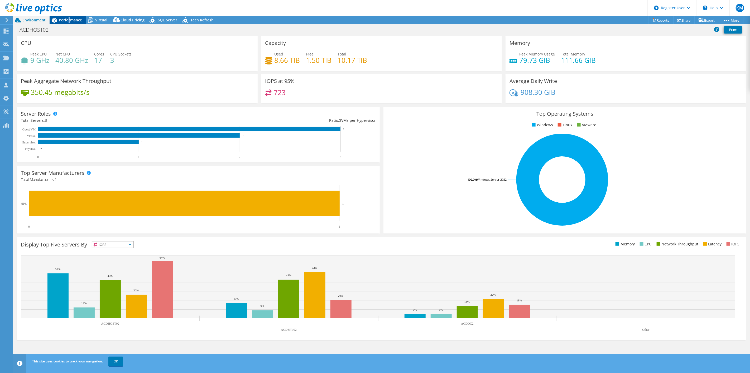
click at [69, 19] on span "Performance" at bounding box center [70, 19] width 23 height 5
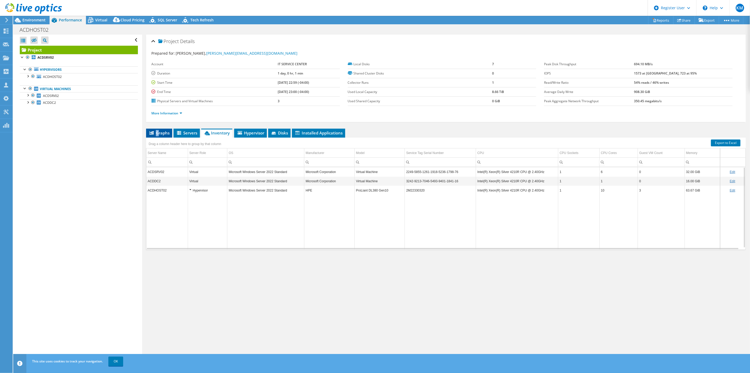
click at [157, 131] on span "Graphs" at bounding box center [159, 132] width 21 height 5
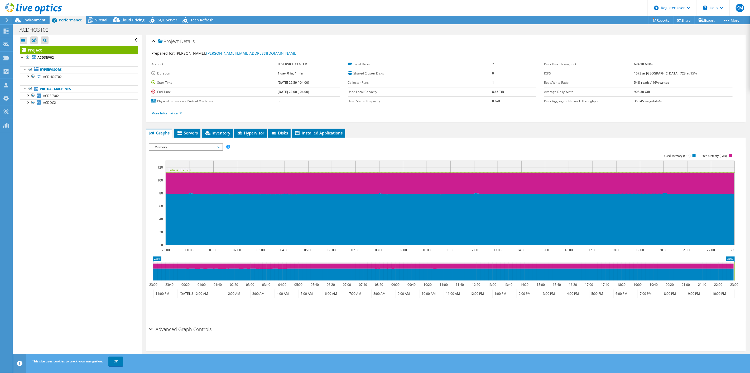
drag, startPoint x: 108, startPoint y: 129, endPoint x: 109, endPoint y: 127, distance: 2.7
click at [108, 127] on div "Open All Close All Hide Excluded Nodes Project Tree Filter" at bounding box center [77, 199] width 129 height 328
click at [100, 20] on span "Virtual" at bounding box center [101, 19] width 12 height 5
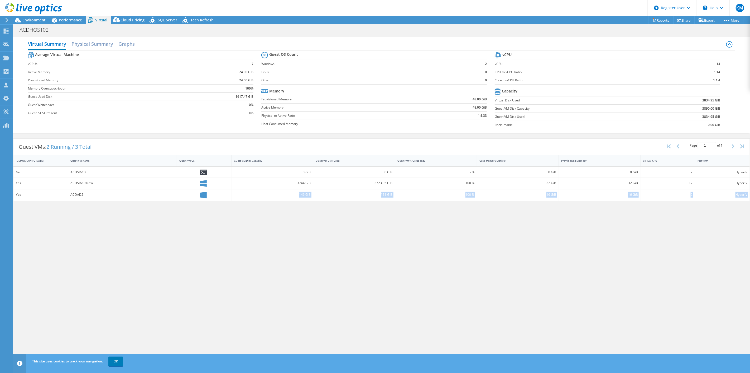
click at [182, 205] on div "Virtual Summary Physical Summary Graphs Average Virtual Machine vCPUs 7 Active …" at bounding box center [381, 199] width 737 height 328
click at [178, 206] on div "Virtual Summary Physical Summary Graphs Average Virtual Machine vCPUs 7 Active …" at bounding box center [381, 199] width 737 height 328
click at [43, 20] on span "Environment" at bounding box center [33, 19] width 23 height 5
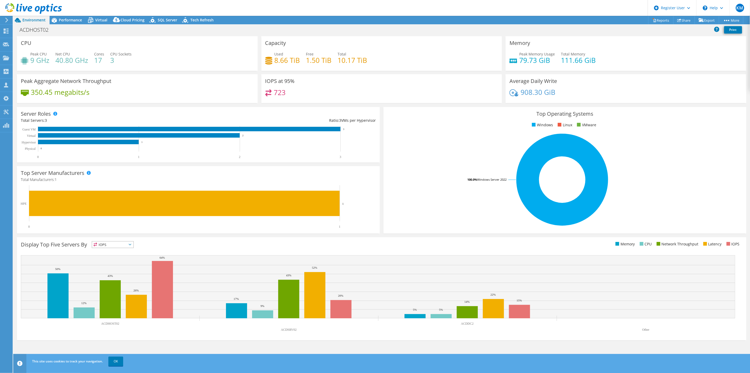
drag, startPoint x: 144, startPoint y: 88, endPoint x: 142, endPoint y: 90, distance: 3.2
click at [143, 88] on div "Peak Aggregate Network Throughput 350.45 megabits/s" at bounding box center [137, 88] width 241 height 29
click at [137, 101] on div "Peak Aggregate Network Throughput 350.45 megabits/s" at bounding box center [137, 88] width 241 height 29
click at [78, 23] on div "Performance" at bounding box center [68, 20] width 36 height 8
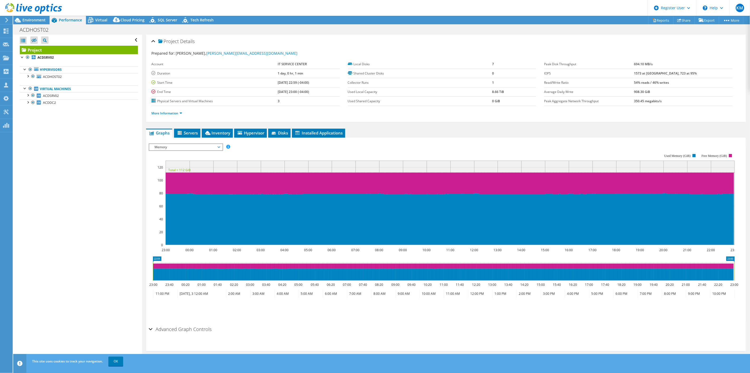
click at [34, 17] on div at bounding box center [31, 9] width 62 height 18
click at [36, 23] on div "Environment" at bounding box center [31, 20] width 36 height 8
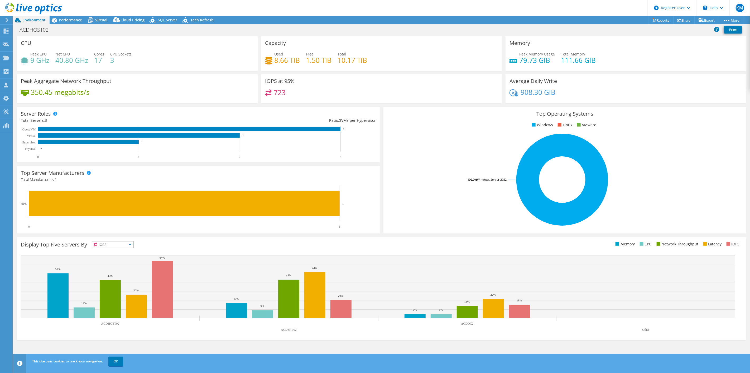
click at [280, 61] on h4 "8.66 TiB" at bounding box center [288, 60] width 26 height 6
drag, startPoint x: 366, startPoint y: 61, endPoint x: 276, endPoint y: 58, distance: 89.7
click at [276, 58] on div "Used 8.66 TiB Free 1.50 TiB Total 10.17 TiB" at bounding box center [381, 59] width 233 height 17
click at [275, 59] on h4 "8.66 TiB" at bounding box center [288, 60] width 26 height 6
drag, startPoint x: 70, startPoint y: 20, endPoint x: 208, endPoint y: 73, distance: 148.0
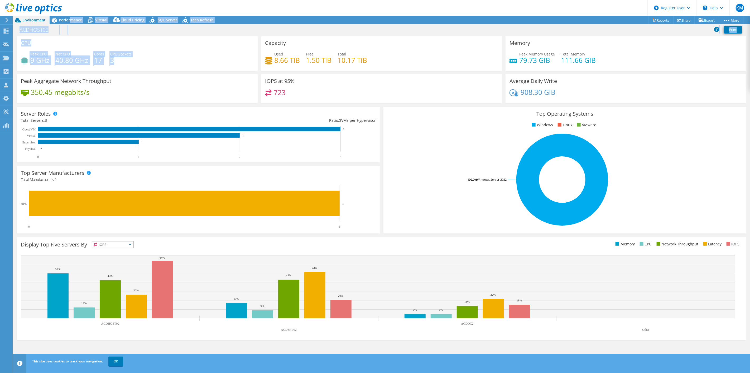
click at [162, 69] on div "Project Actions Project Actions Reports Share Export vSAN ReadyNode Sizer" at bounding box center [381, 194] width 737 height 357
click at [265, 68] on div "Used 8.66 TiB Free 1.50 TiB Total 10.17 TiB" at bounding box center [381, 59] width 233 height 17
click at [73, 17] on span "Performance" at bounding box center [70, 19] width 23 height 5
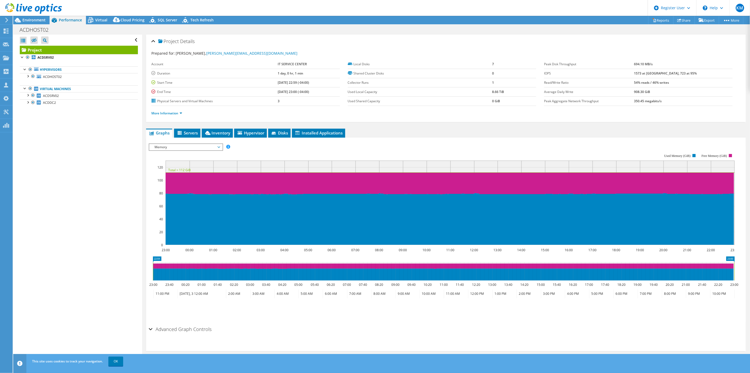
click at [201, 149] on span "Memory" at bounding box center [186, 147] width 68 height 6
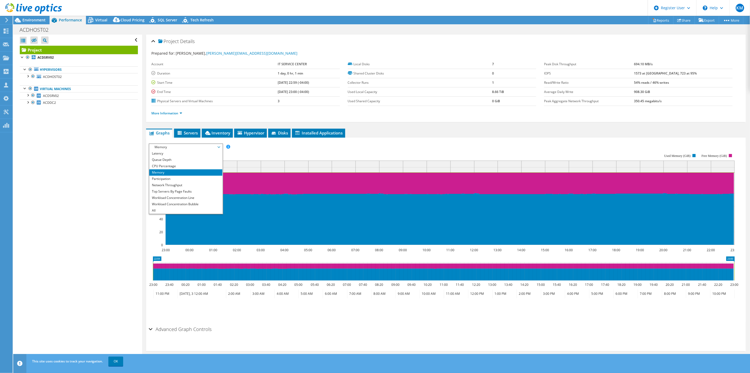
click at [297, 155] on rect at bounding box center [442, 199] width 586 height 106
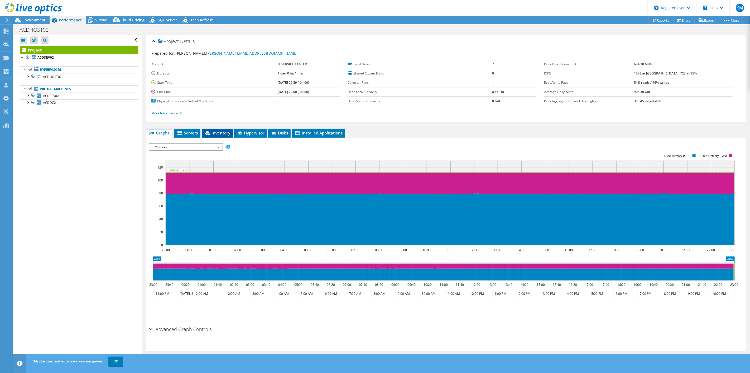
click at [213, 132] on span "Inventory" at bounding box center [217, 132] width 26 height 5
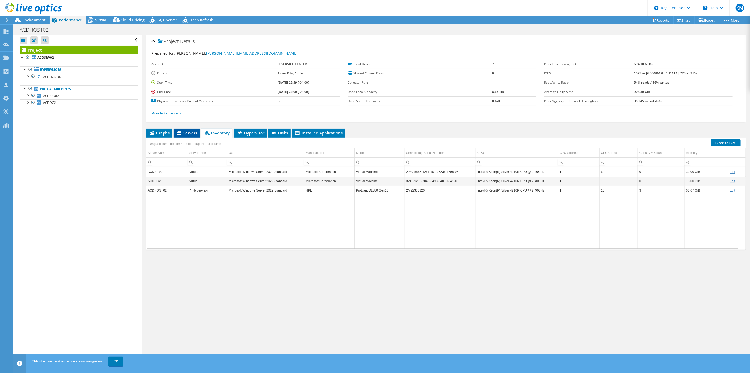
click at [188, 131] on span "Servers" at bounding box center [186, 132] width 21 height 5
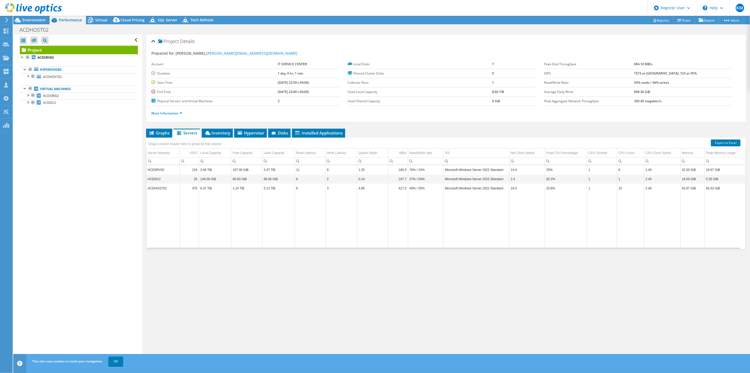
click at [237, 263] on div "Project Details Prepared for: [PERSON_NAME], [PERSON_NAME][EMAIL_ADDRESS][DOMAI…" at bounding box center [446, 199] width 608 height 328
click at [101, 20] on span "Virtual" at bounding box center [101, 19] width 12 height 5
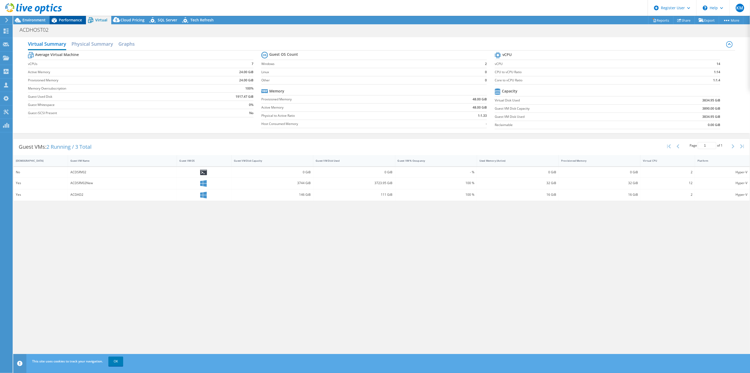
click at [66, 20] on span "Performance" at bounding box center [70, 19] width 23 height 5
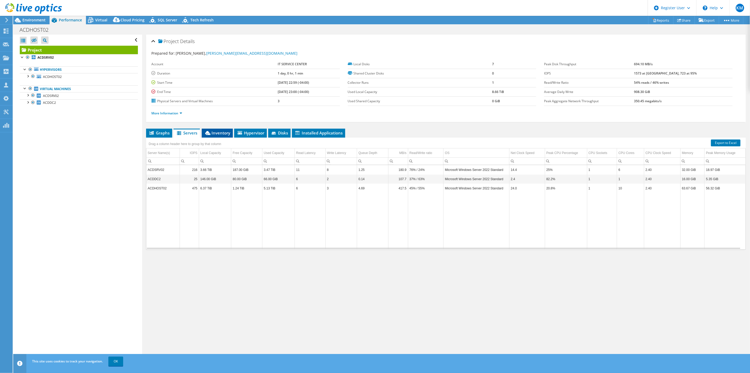
click at [225, 132] on span "Inventory" at bounding box center [217, 132] width 26 height 5
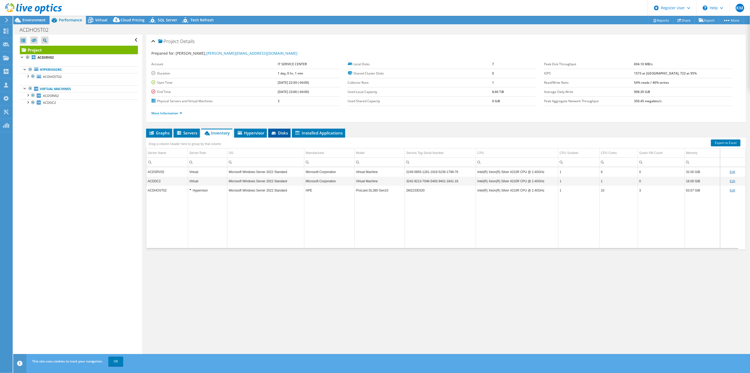
click at [284, 133] on span "Disks" at bounding box center [279, 132] width 17 height 5
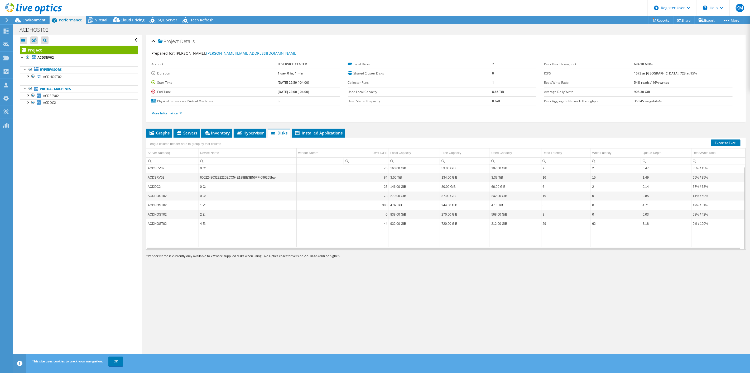
scroll to position [0, 0]
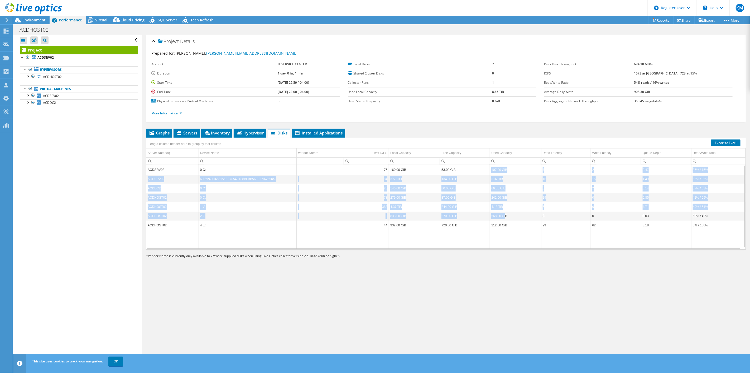
drag, startPoint x: 488, startPoint y: 167, endPoint x: 504, endPoint y: 217, distance: 52.7
click at [503, 215] on tbody "ACDSRV02 0 C: 76 160.00 GiB 53.00 GiB 107.00 GiB 7 2 0.47 85% / 15% ACDSRV02 60…" at bounding box center [445, 207] width 599 height 84
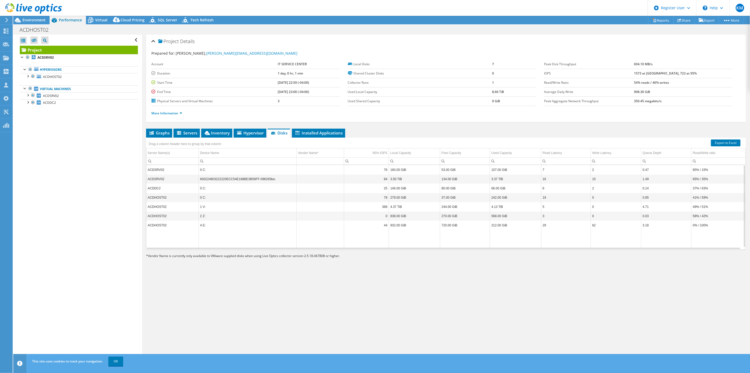
drag, startPoint x: 505, startPoint y: 223, endPoint x: 506, endPoint y: 229, distance: 6.0
click at [505, 223] on td "212.00 GiB" at bounding box center [515, 224] width 51 height 9
click at [33, 18] on span "Environment" at bounding box center [33, 19] width 23 height 5
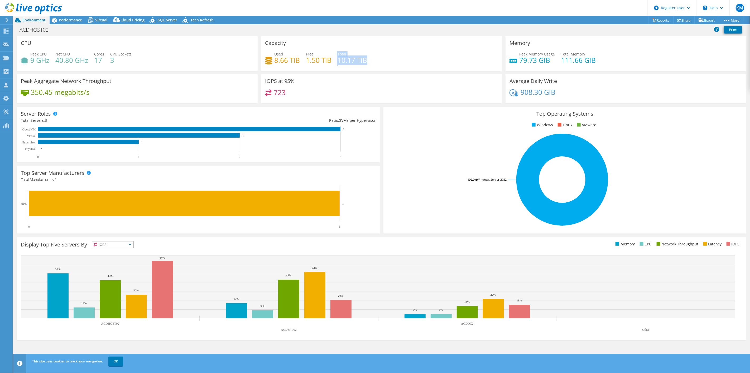
drag, startPoint x: 382, startPoint y: 58, endPoint x: 336, endPoint y: 59, distance: 45.6
click at [336, 59] on div "Used 8.66 TiB Free 1.50 TiB Total 10.17 TiB" at bounding box center [381, 59] width 233 height 17
drag, startPoint x: 308, startPoint y: 60, endPoint x: 258, endPoint y: 61, distance: 50.1
click at [258, 61] on div "CPU Peak CPU 9 GHz Net CPU 40.80 GHz Cores 17 CPU Sockets 3 Capacity Used 8.66 …" at bounding box center [381, 71] width 733 height 70
click at [304, 61] on div "Used 8.66 TiB Free 1.50 TiB Total 10.17 TiB" at bounding box center [381, 59] width 233 height 17
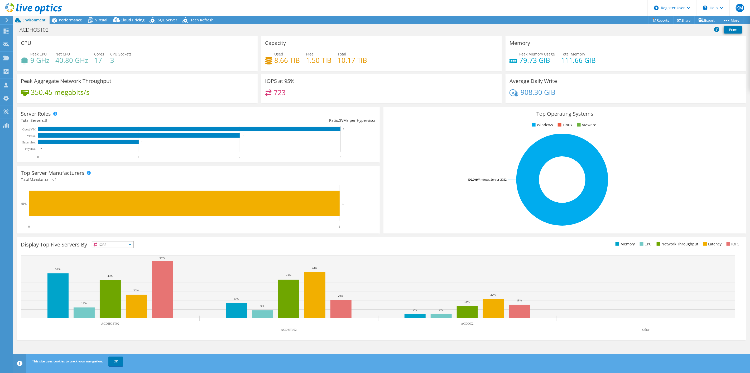
drag, startPoint x: 364, startPoint y: 171, endPoint x: 360, endPoint y: 191, distance: 20.2
click at [361, 180] on div "Top Server Manufacturers Manufacturers are shown for physical servers and hyper…" at bounding box center [198, 199] width 363 height 67
click at [358, 241] on div "Display Top Five Servers By IOPS IOPS" at bounding box center [201, 245] width 361 height 9
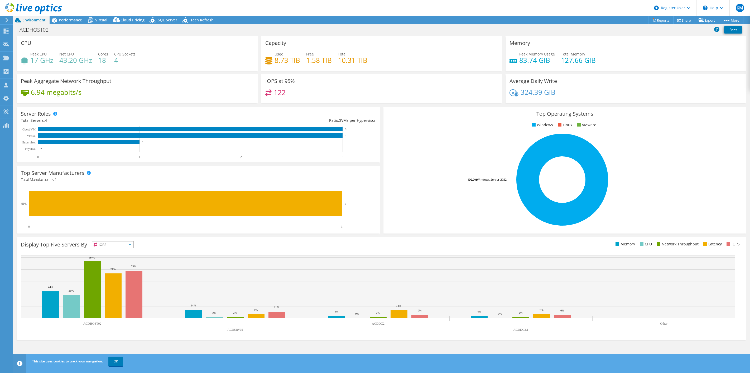
select select "USD"
click at [64, 21] on span "Performance" at bounding box center [70, 19] width 23 height 5
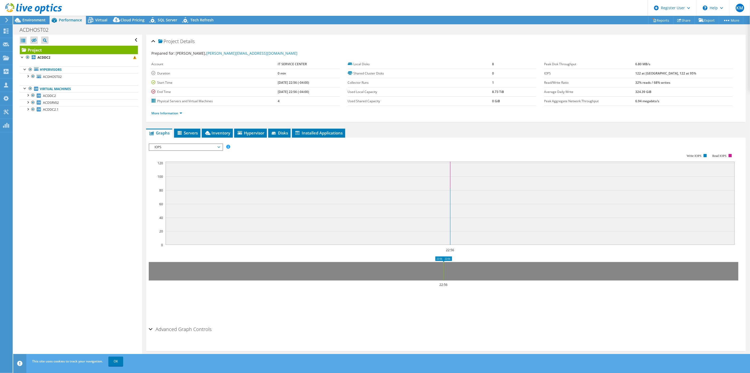
drag, startPoint x: 313, startPoint y: 98, endPoint x: 305, endPoint y: 95, distance: 8.5
click at [307, 96] on td "4" at bounding box center [309, 100] width 62 height 9
drag, startPoint x: 273, startPoint y: 83, endPoint x: 310, endPoint y: 91, distance: 37.9
click at [310, 91] on tbody "Account IT SERVICE CENTER Duration 0 min Start Time 10/02/2025, 22:56 (-04:00) …" at bounding box center [245, 83] width 189 height 46
click at [310, 91] on td "10/02/2025, 22:56 (-04:00)" at bounding box center [309, 91] width 62 height 9
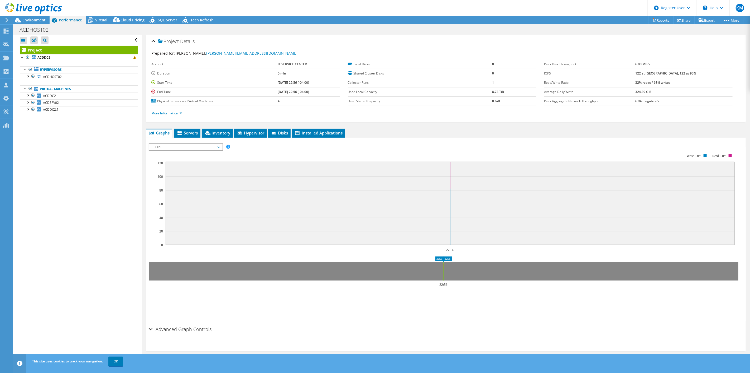
click at [312, 105] on td "4" at bounding box center [309, 100] width 62 height 9
click at [37, 19] on span "Environment" at bounding box center [33, 19] width 23 height 5
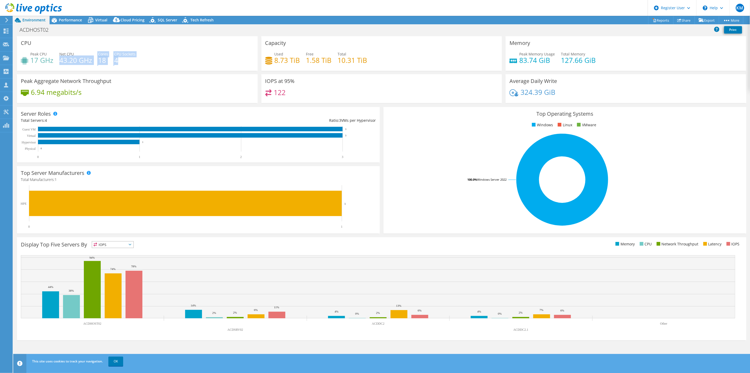
drag, startPoint x: 136, startPoint y: 60, endPoint x: 61, endPoint y: 57, distance: 75.3
click at [61, 57] on div "Peak CPU 17 GHz Net CPU 43.20 GHz Cores 18 CPU Sockets 4" at bounding box center [137, 59] width 233 height 17
click at [294, 66] on div "Used 8.73 TiB Free 1.58 TiB Total 10.31 TiB" at bounding box center [381, 59] width 233 height 17
click at [156, 65] on div "Peak CPU 17 GHz Net CPU 43.20 GHz Cores 18 CPU Sockets 4" at bounding box center [137, 59] width 233 height 17
